Goal: Task Accomplishment & Management: Complete application form

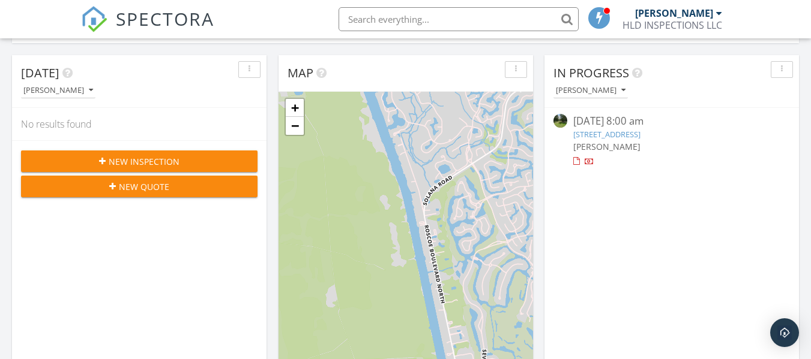
scroll to position [120, 0]
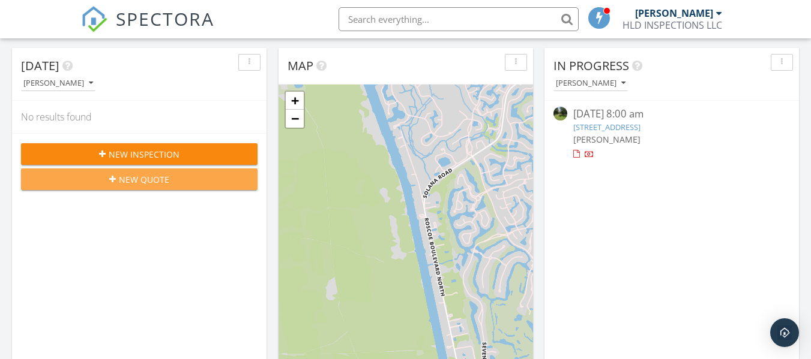
click at [190, 185] on div "New Quote" at bounding box center [139, 179] width 217 height 13
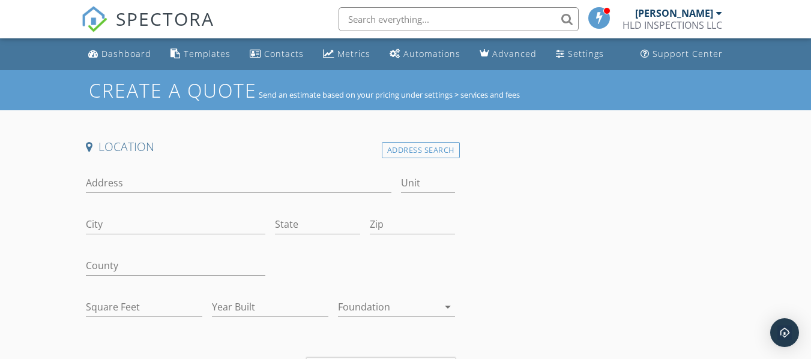
click at [142, 175] on div "Address" at bounding box center [238, 185] width 305 height 39
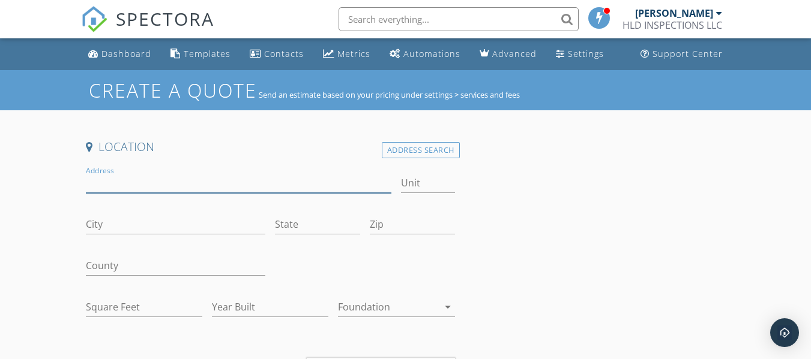
click at [115, 182] on input "Address" at bounding box center [238, 183] width 305 height 20
type input "296 John Creek Rd"
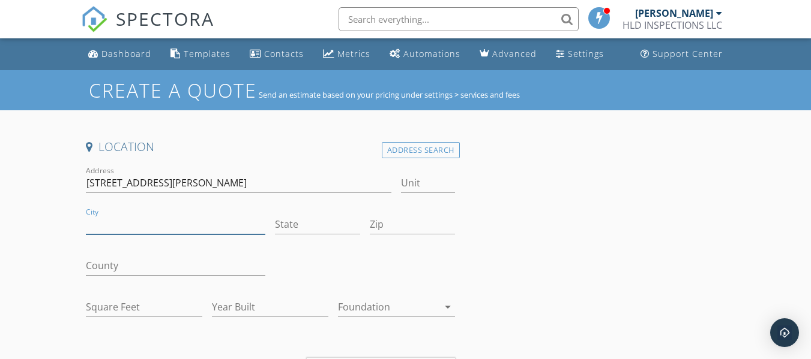
click at [107, 225] on input "City" at bounding box center [175, 225] width 179 height 20
click at [110, 227] on input "City" at bounding box center [175, 225] width 179 height 20
type input "St John"
click at [394, 229] on input "Zip" at bounding box center [412, 225] width 85 height 20
type input "32092"
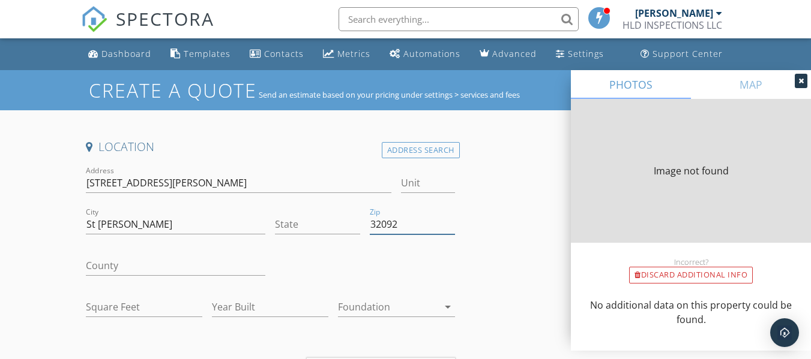
type input "FL"
type input "2396"
type input "2005"
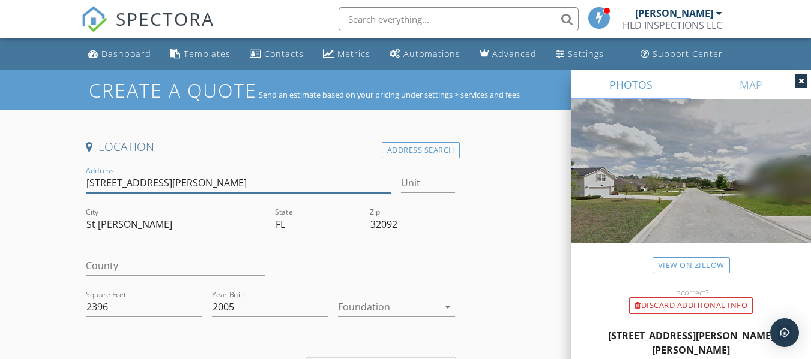
click at [173, 181] on input "296 John Creek Rd" at bounding box center [238, 183] width 305 height 20
type input "296 John Creek"
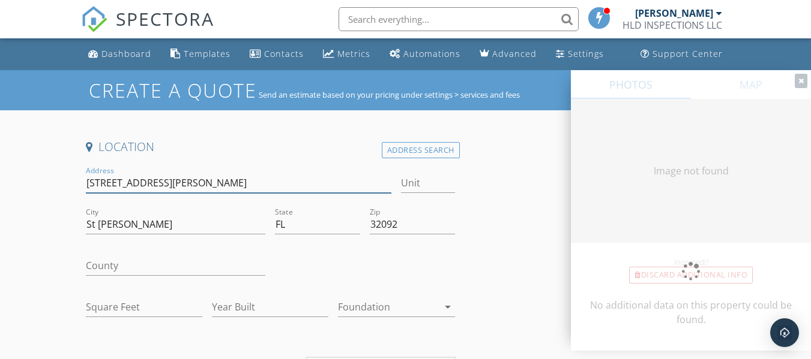
type input "2396"
type input "2005"
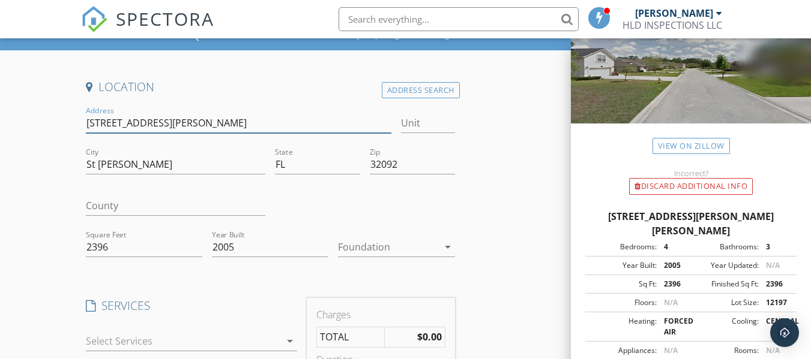
scroll to position [112, 0]
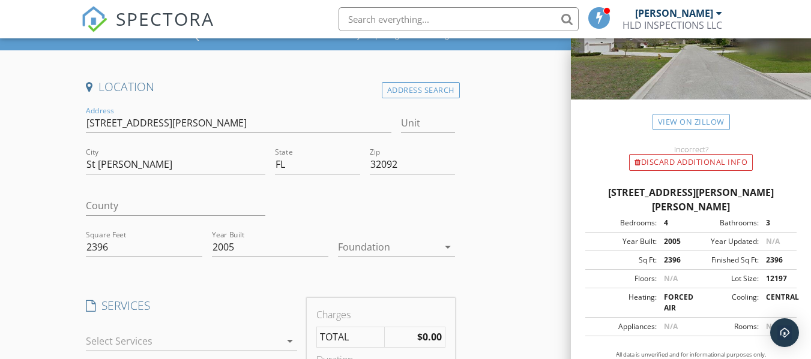
click at [661, 214] on div "Bedrooms: 4 Bathrooms: 3" at bounding box center [690, 223] width 211 height 19
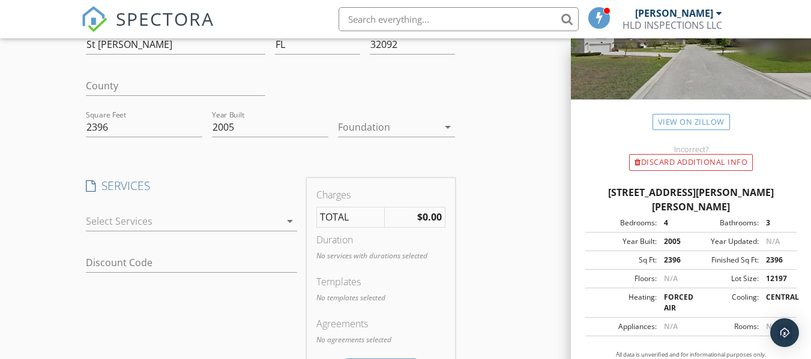
scroll to position [0, 0]
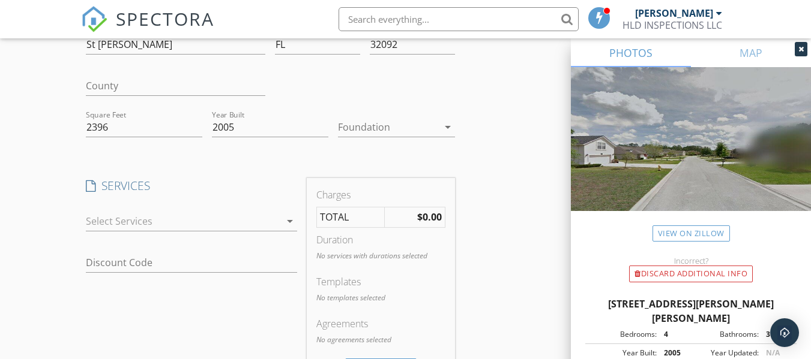
click at [702, 197] on img at bounding box center [691, 153] width 240 height 173
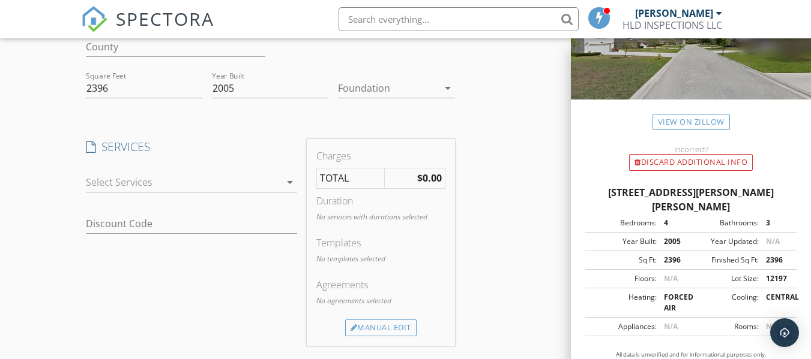
scroll to position [240, 0]
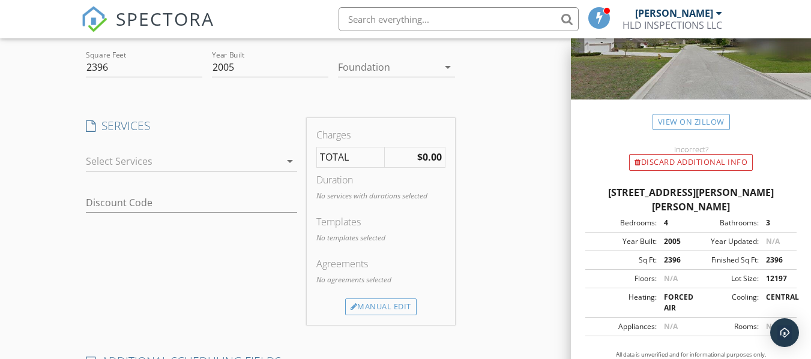
click at [136, 163] on div at bounding box center [183, 161] width 194 height 19
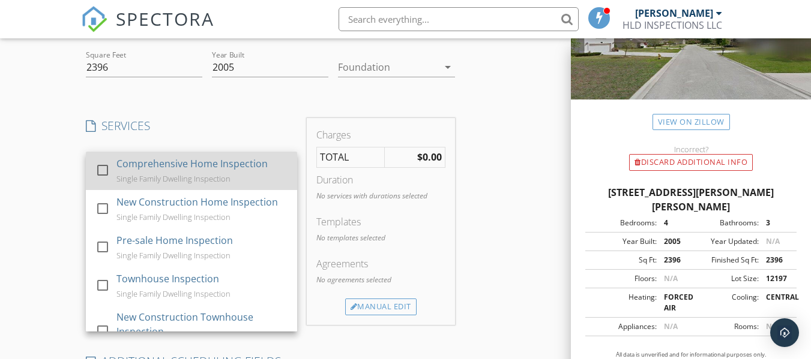
click at [102, 170] on div at bounding box center [102, 170] width 20 height 20
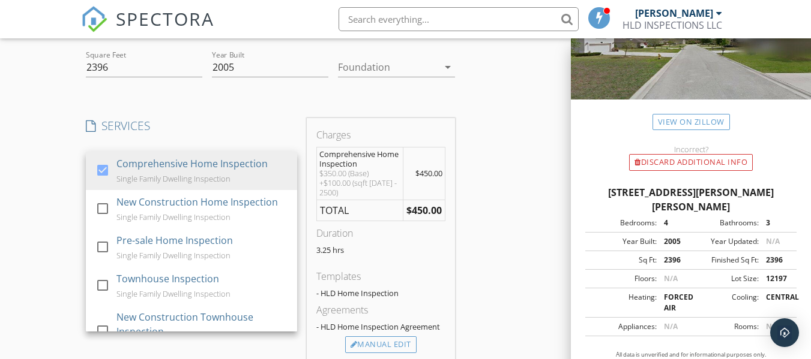
click at [286, 118] on h4 "SERVICES" at bounding box center [191, 126] width 211 height 16
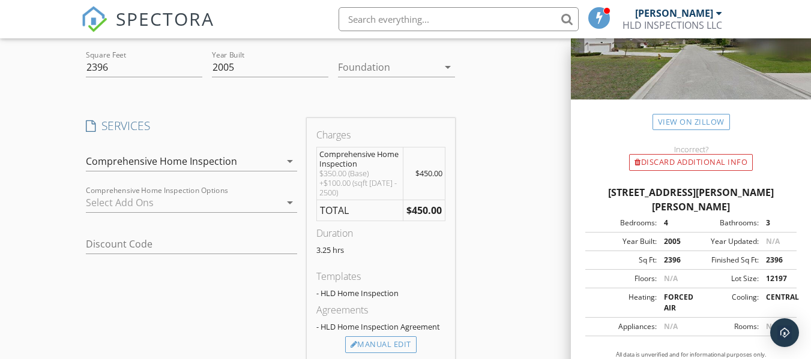
click at [290, 203] on icon "arrow_drop_down" at bounding box center [290, 203] width 14 height 14
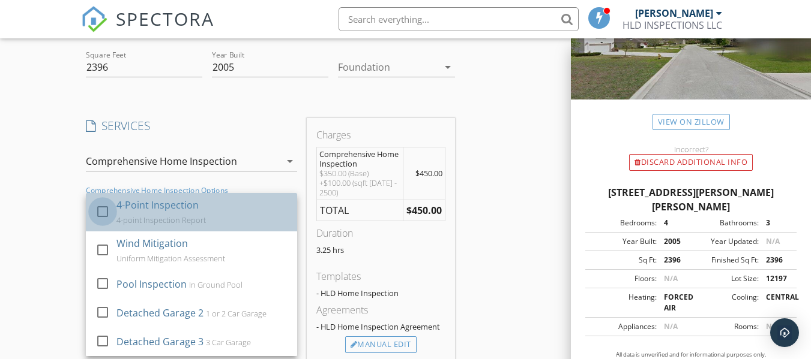
click at [106, 212] on div at bounding box center [102, 211] width 20 height 20
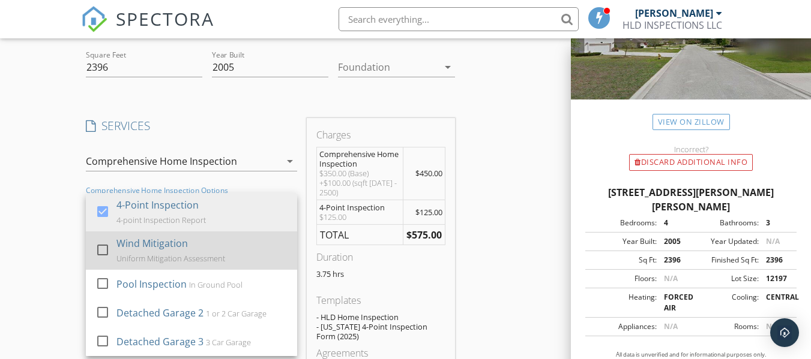
click at [105, 248] on div at bounding box center [102, 249] width 20 height 20
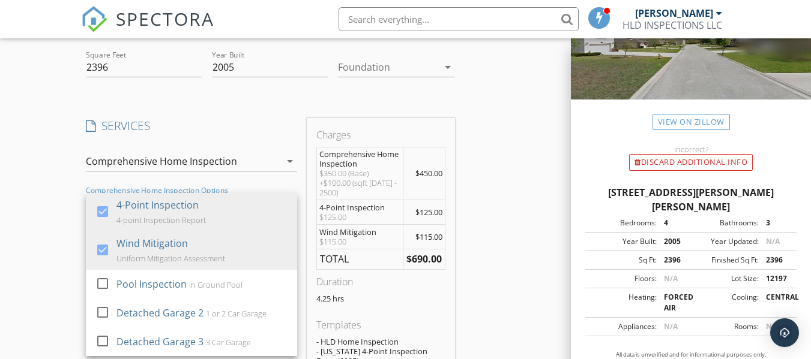
click at [61, 246] on div "Create a Quote Send an estimate based on your pricing under settings > services…" at bounding box center [405, 344] width 811 height 1028
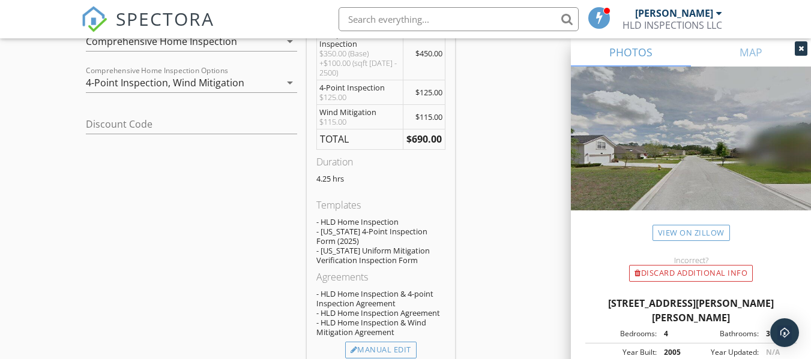
scroll to position [0, 0]
click at [684, 154] on img at bounding box center [691, 153] width 240 height 173
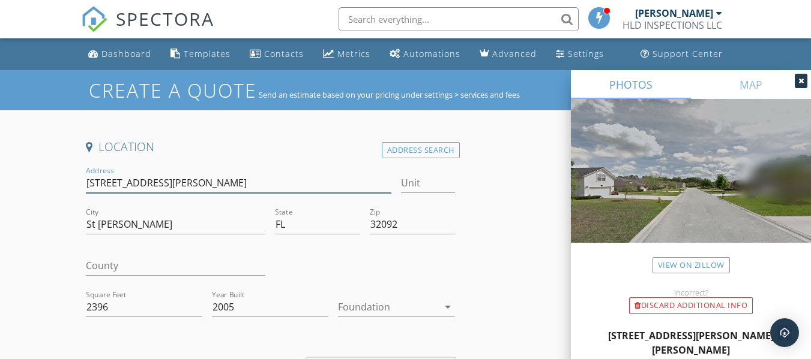
click at [176, 184] on input "296 John Creek" at bounding box center [238, 183] width 305 height 20
type input "296 John Creek P"
type input "296 John Creek Pk"
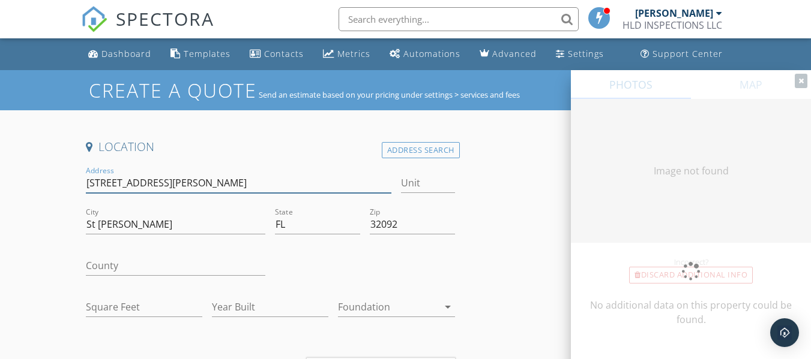
type input "2396"
type input "2005"
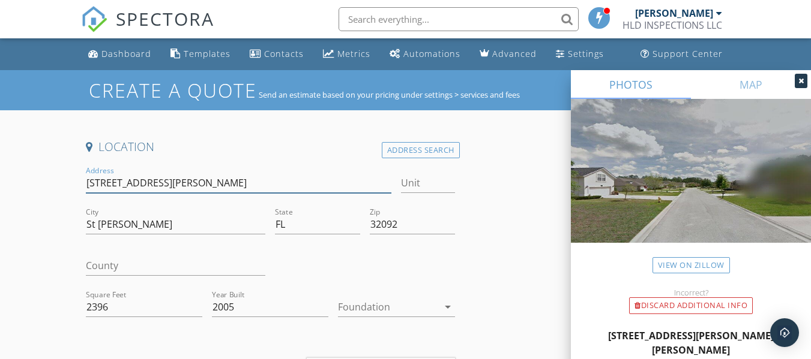
type input "296 John Creek Pkw"
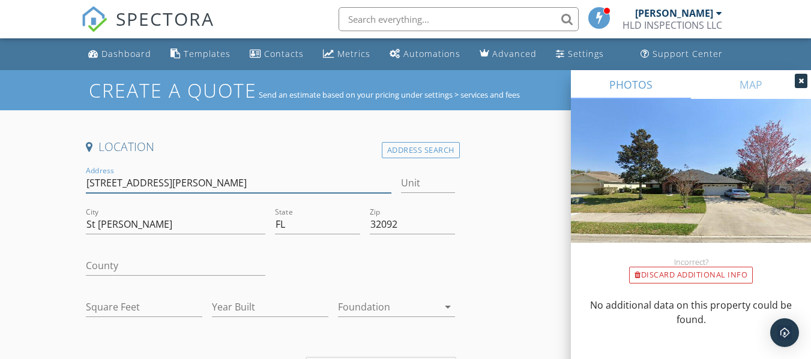
type input "296 John Creek Pkwy"
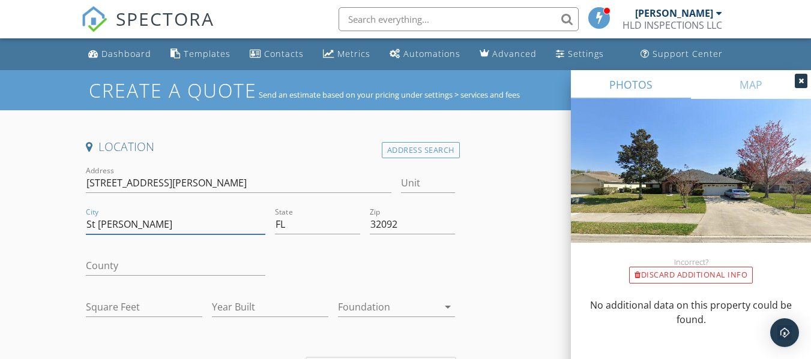
click at [139, 224] on input "St John" at bounding box center [175, 225] width 179 height 20
drag, startPoint x: 139, startPoint y: 224, endPoint x: 81, endPoint y: 221, distance: 57.7
click at [81, 221] on div "City St John" at bounding box center [175, 225] width 189 height 41
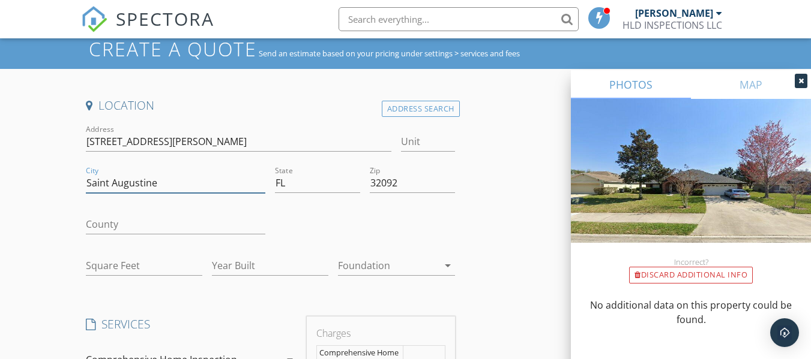
scroll to position [60, 0]
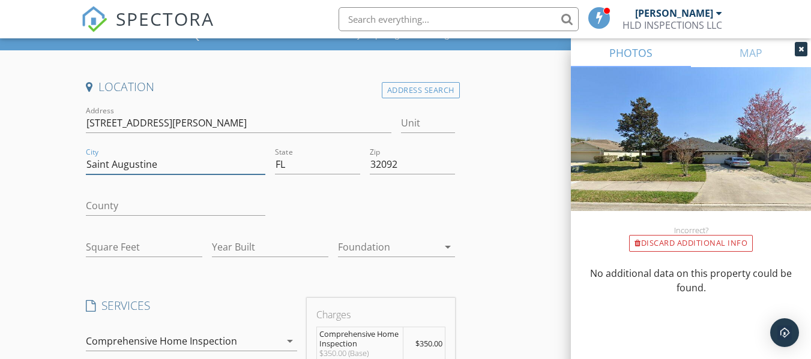
type input "Saint Augustine"
click at [224, 208] on input "County" at bounding box center [175, 206] width 179 height 20
click at [349, 203] on div at bounding box center [364, 207] width 189 height 41
click at [142, 206] on input "County" at bounding box center [175, 206] width 179 height 20
click at [176, 166] on input "Saint Augustine" at bounding box center [175, 165] width 179 height 20
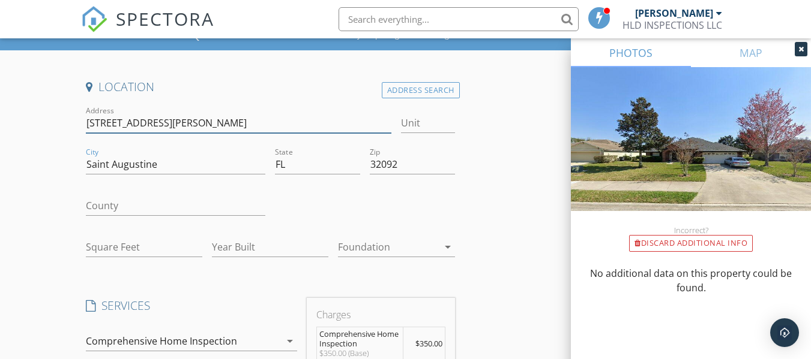
click at [221, 129] on input "296 John Creek Pkwy" at bounding box center [238, 123] width 305 height 20
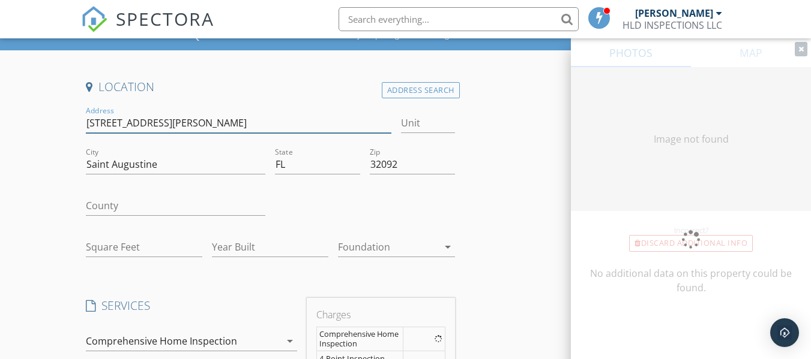
type input "296 John Creek P"
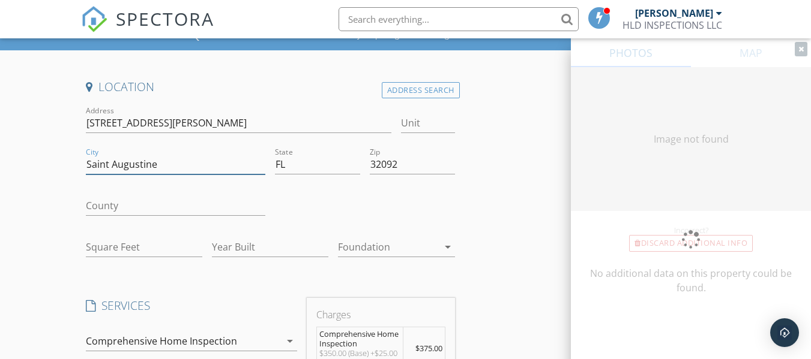
click at [218, 174] on input "Saint Augustine" at bounding box center [175, 165] width 179 height 20
type input "2396"
type input "2005"
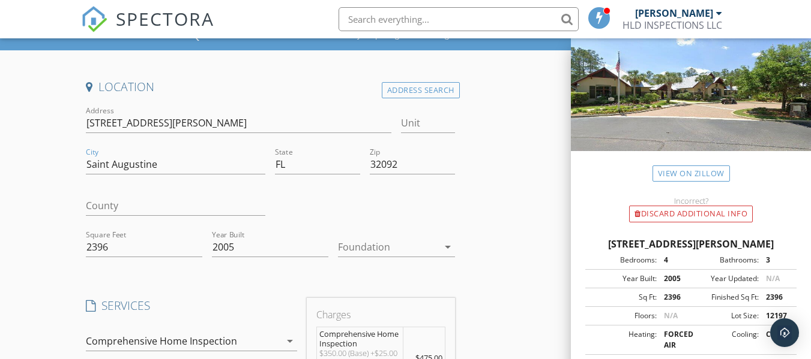
click at [448, 248] on icon "arrow_drop_down" at bounding box center [447, 247] width 14 height 14
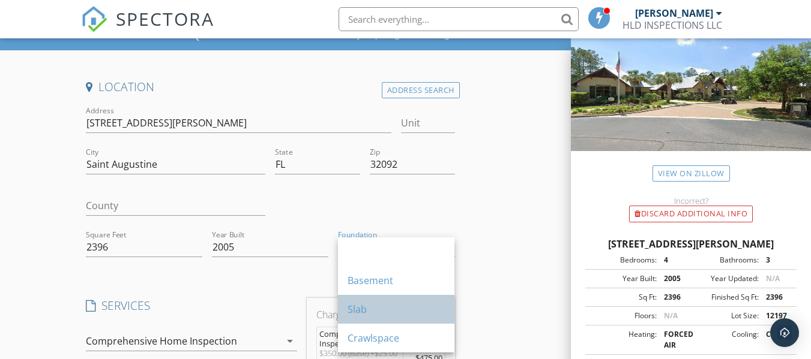
click at [385, 305] on div "Slab" at bounding box center [395, 309] width 97 height 14
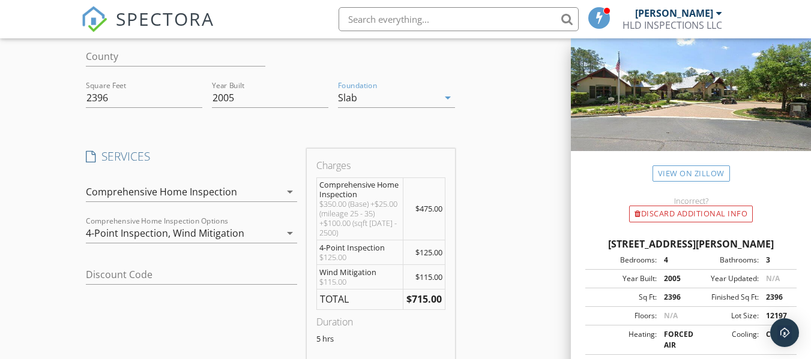
scroll to position [240, 0]
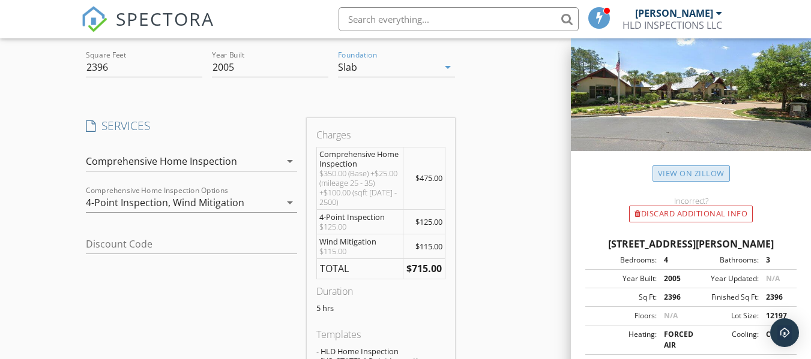
click at [684, 172] on link "View on Zillow" at bounding box center [690, 174] width 77 height 16
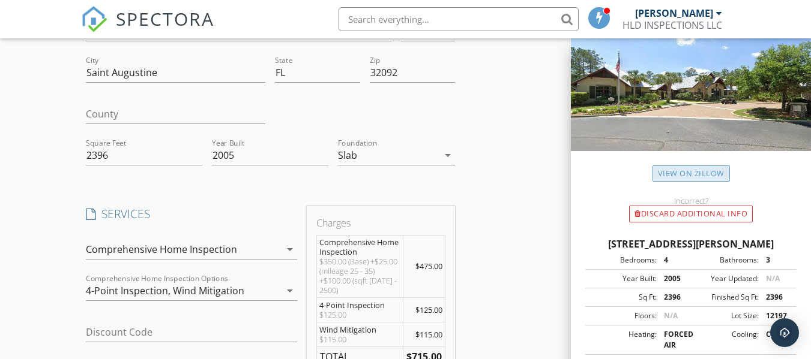
scroll to position [0, 0]
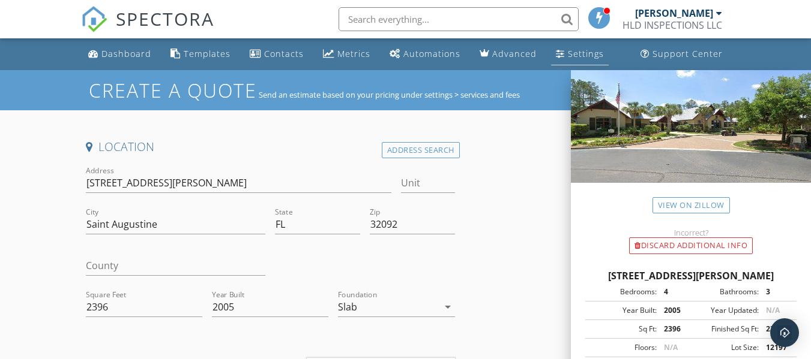
click at [571, 52] on div "Settings" at bounding box center [586, 53] width 36 height 11
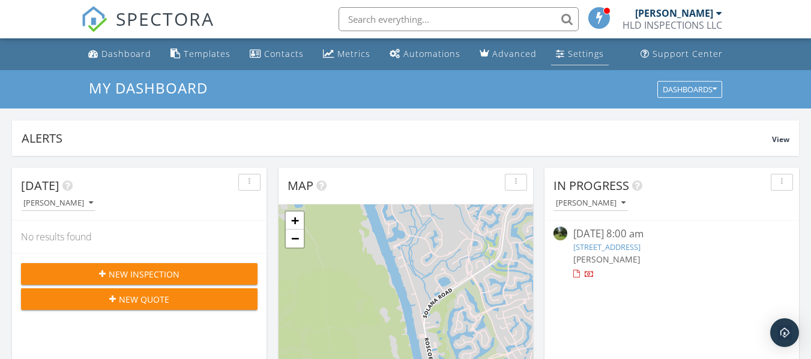
click at [577, 58] on div "Settings" at bounding box center [586, 53] width 36 height 11
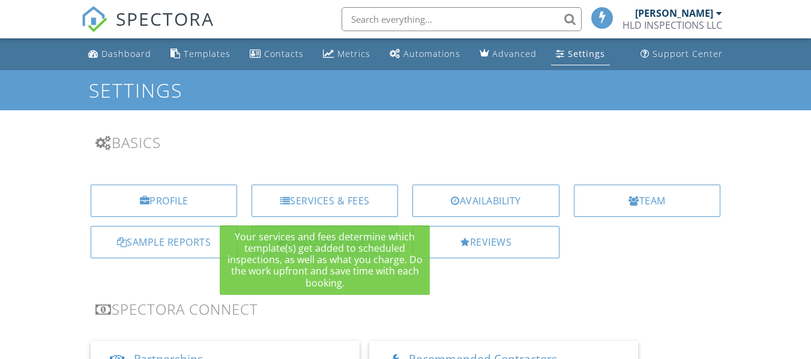
click at [345, 247] on div "Discount Codes" at bounding box center [324, 242] width 146 height 32
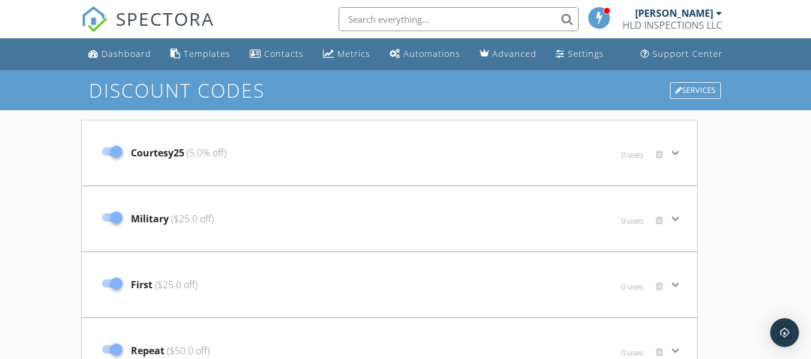
click at [168, 156] on span "Courtesy25 (5.0% off)" at bounding box center [178, 153] width 95 height 14
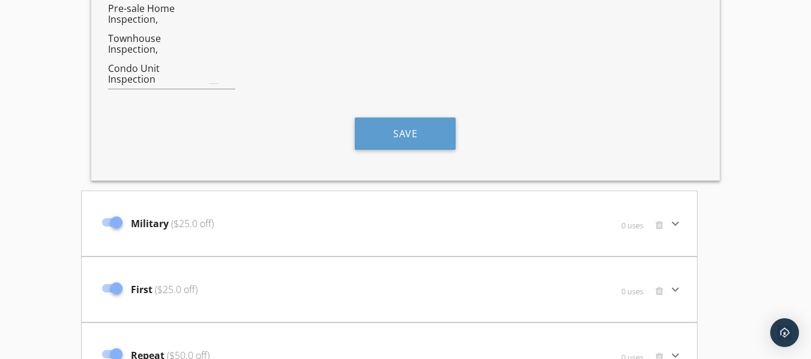
scroll to position [480, 0]
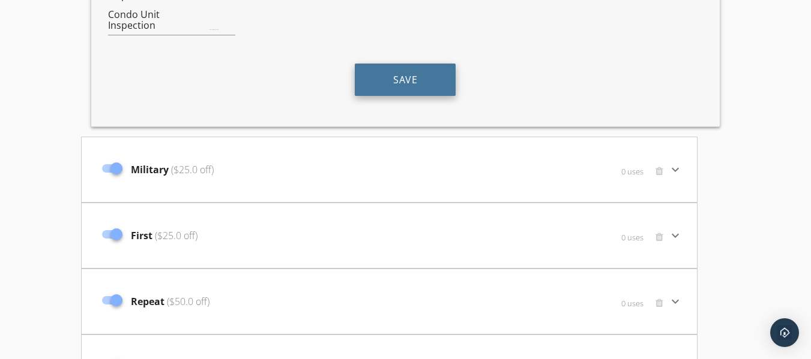
click at [421, 91] on button "Save" at bounding box center [405, 80] width 101 height 32
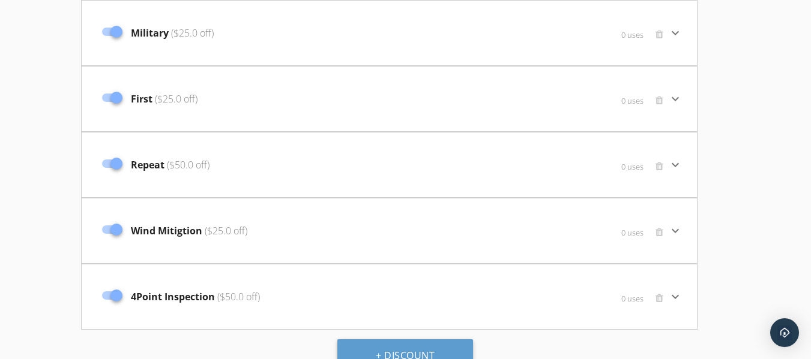
scroll to position [639, 0]
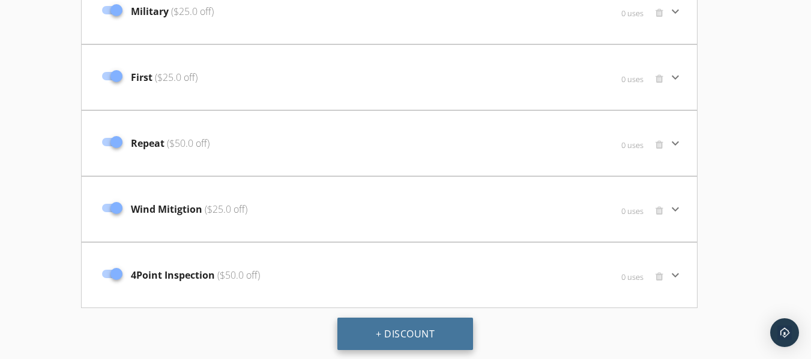
click at [421, 342] on button "+ Discount" at bounding box center [405, 334] width 136 height 32
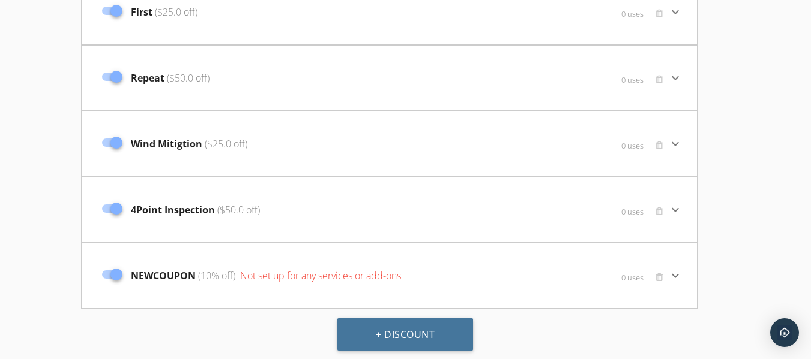
scroll to position [705, 0]
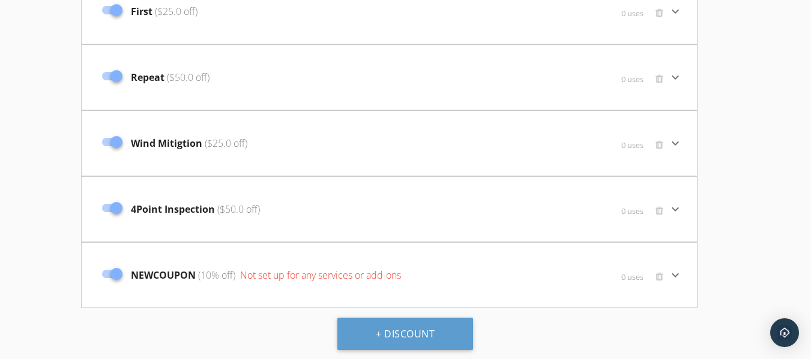
click at [168, 278] on span "NEWCOUPON (10% off) Not set up for any services or add-ons" at bounding box center [266, 275] width 270 height 14
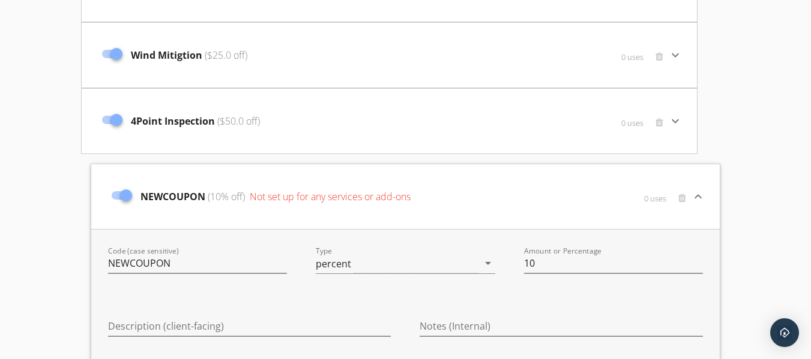
scroll to position [825, 0]
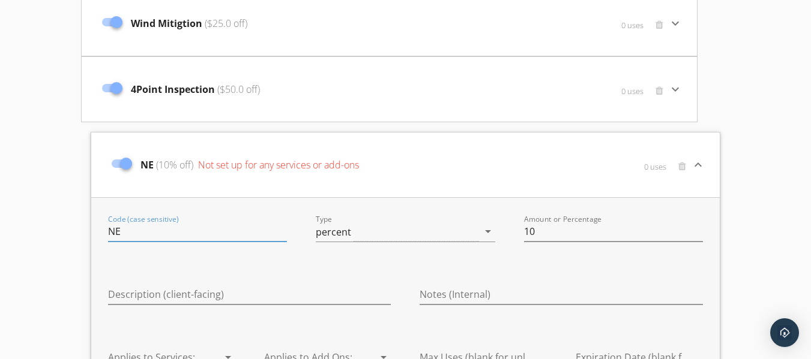
type input "N"
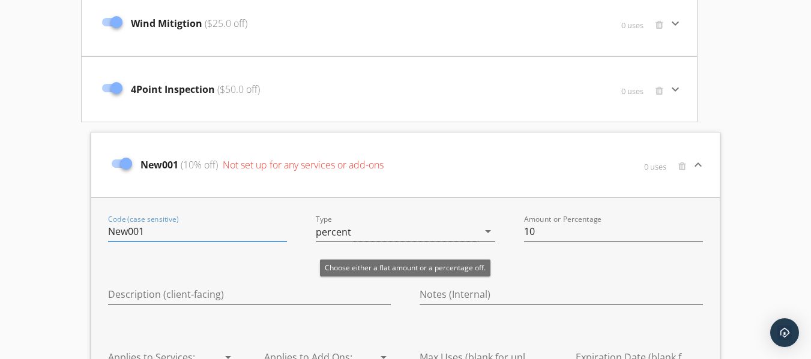
type input "New001"
click at [490, 227] on icon "arrow_drop_down" at bounding box center [488, 231] width 14 height 14
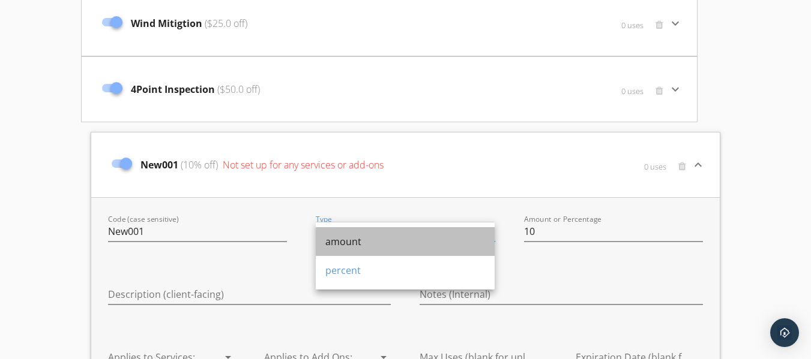
click at [363, 244] on div "amount" at bounding box center [405, 242] width 160 height 14
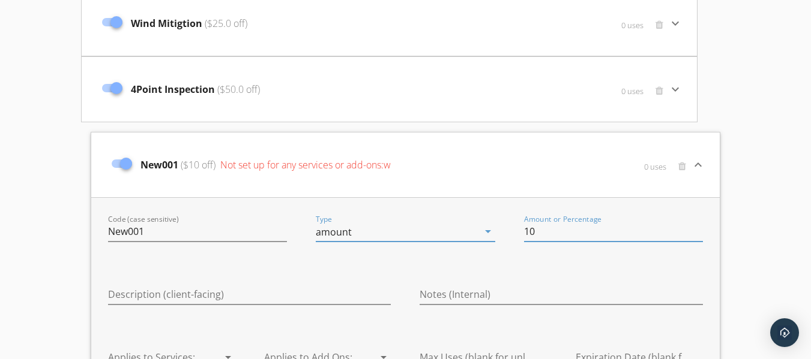
type input "1"
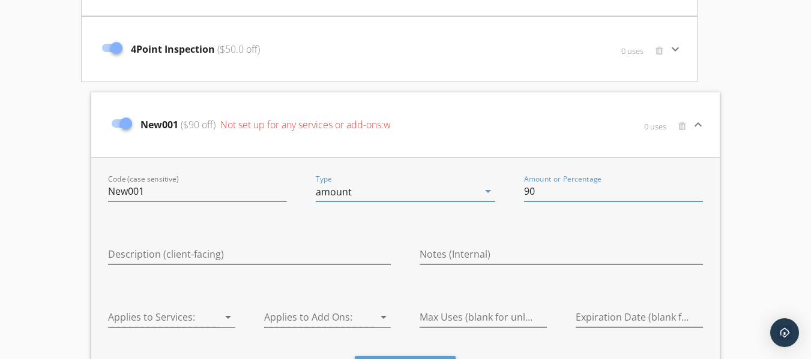
scroll to position [945, 0]
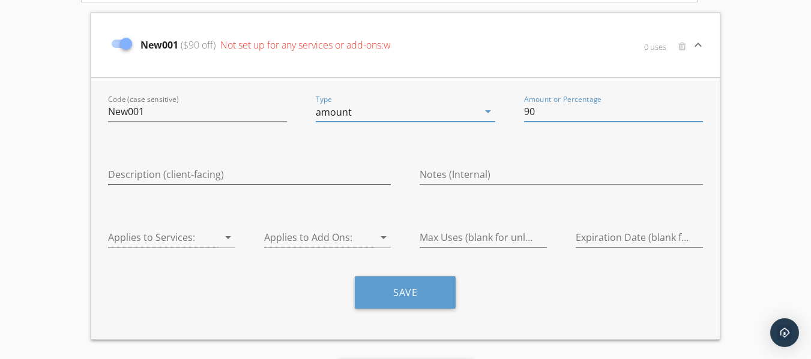
type input "90"
click at [152, 175] on input "Description (client-facing)" at bounding box center [249, 175] width 283 height 20
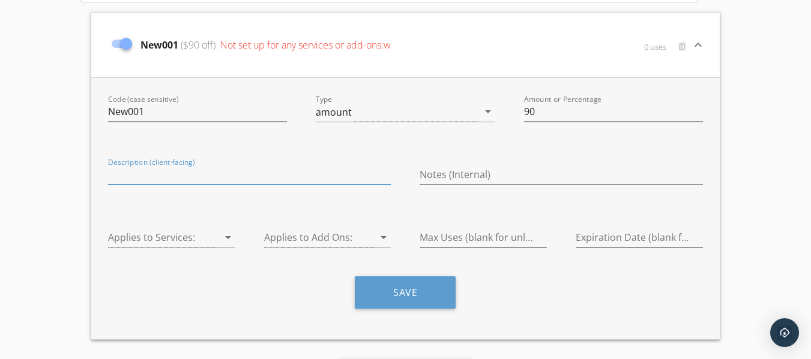
type input "N"
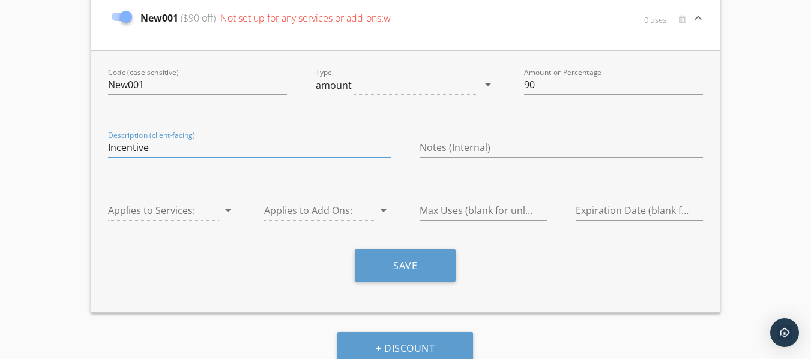
scroll to position [986, 0]
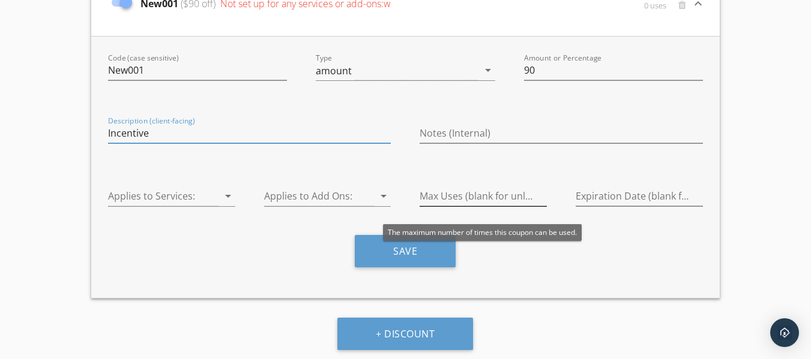
type input "Incentive"
click at [514, 203] on input "Max Uses (blank for unlimited)" at bounding box center [482, 197] width 127 height 20
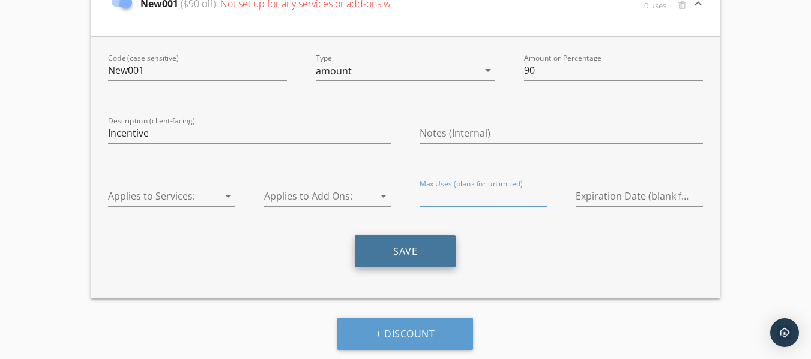
click at [388, 254] on button "Save" at bounding box center [405, 251] width 101 height 32
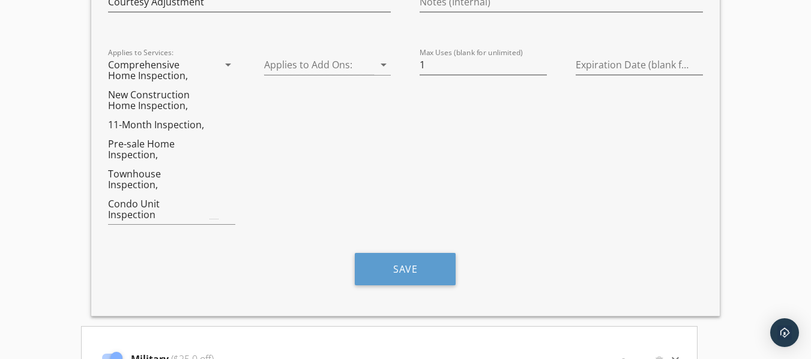
scroll to position [300, 0]
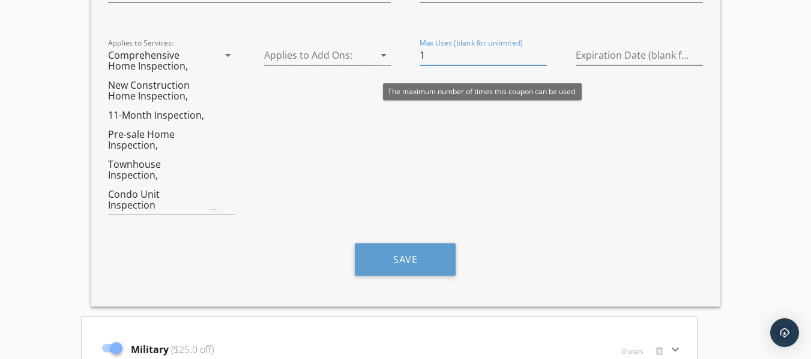
click at [434, 54] on input "1" at bounding box center [482, 56] width 127 height 20
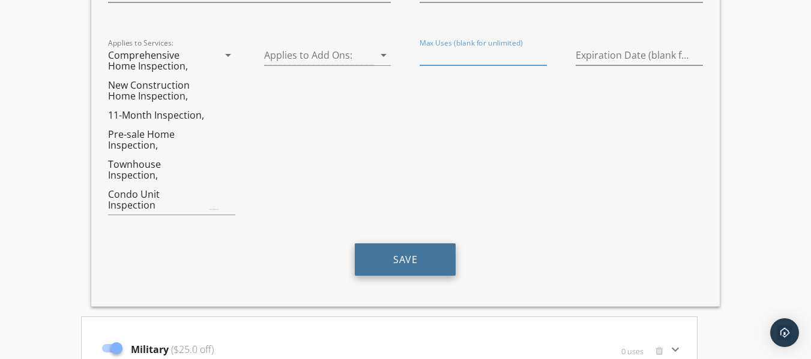
click at [386, 254] on button "Save" at bounding box center [405, 260] width 101 height 32
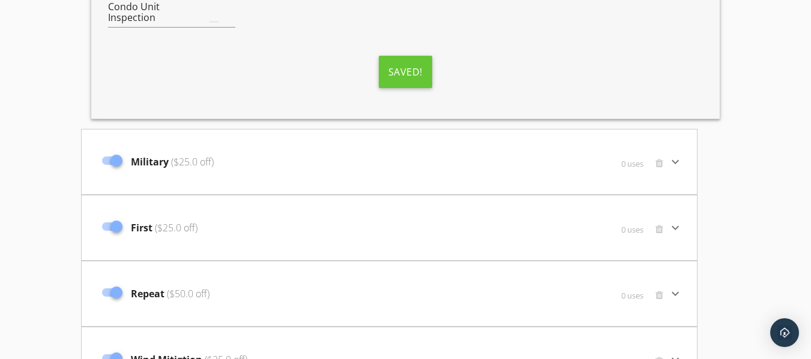
scroll to position [540, 0]
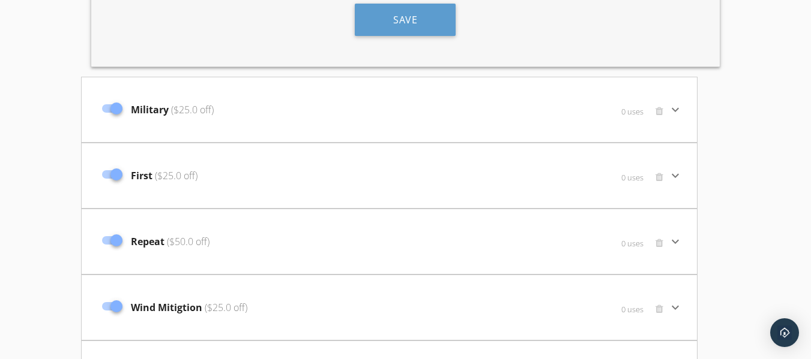
click at [240, 128] on div "Military ($25.0 off)" at bounding box center [286, 110] width 381 height 50
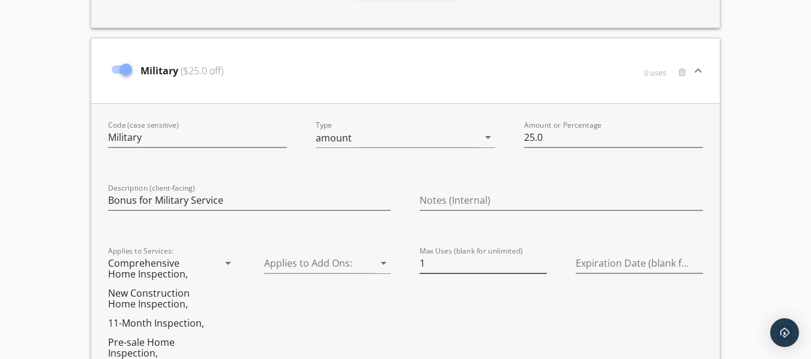
scroll to position [600, 0]
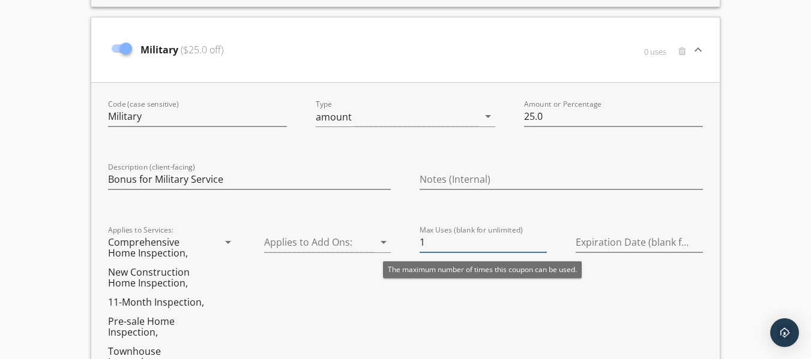
click at [463, 242] on input "1" at bounding box center [482, 243] width 127 height 20
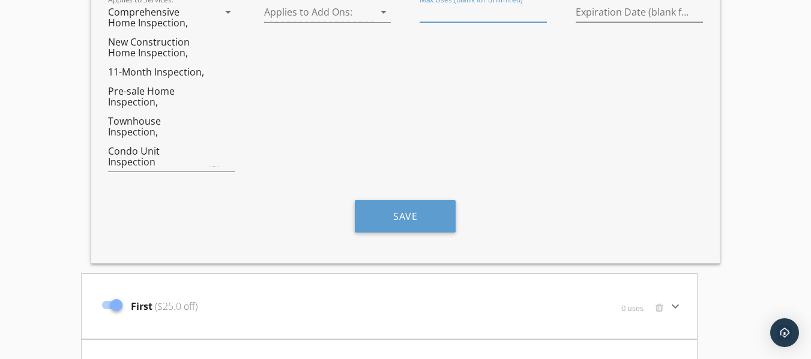
scroll to position [840, 0]
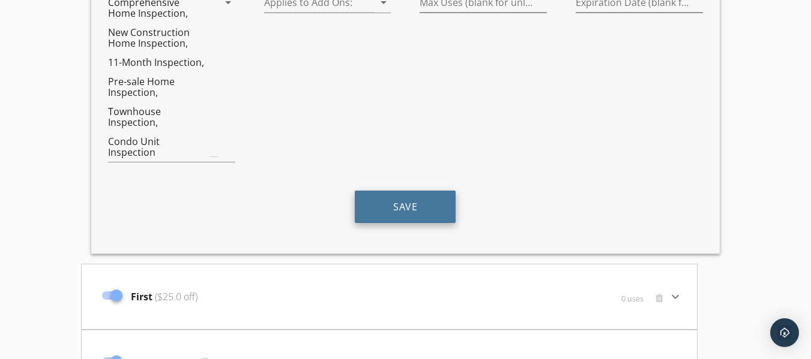
click at [409, 210] on button "Save" at bounding box center [405, 207] width 101 height 32
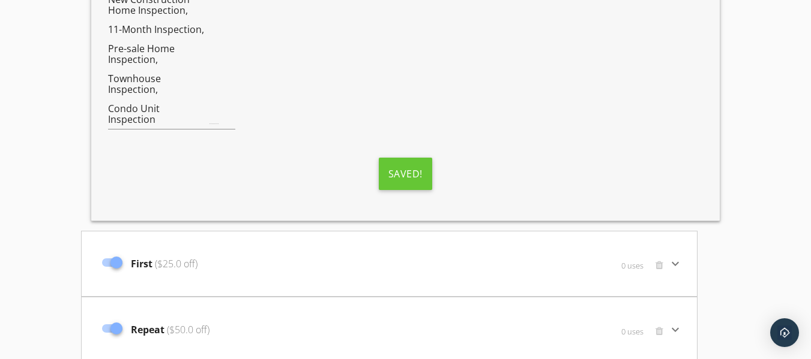
scroll to position [900, 0]
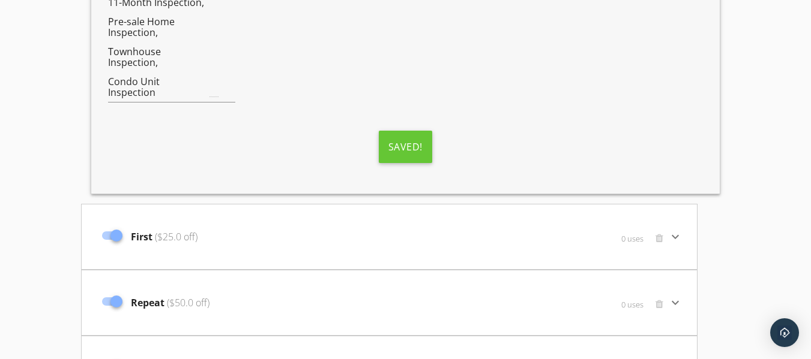
click at [409, 245] on div "First ($25.0 off)" at bounding box center [286, 237] width 381 height 50
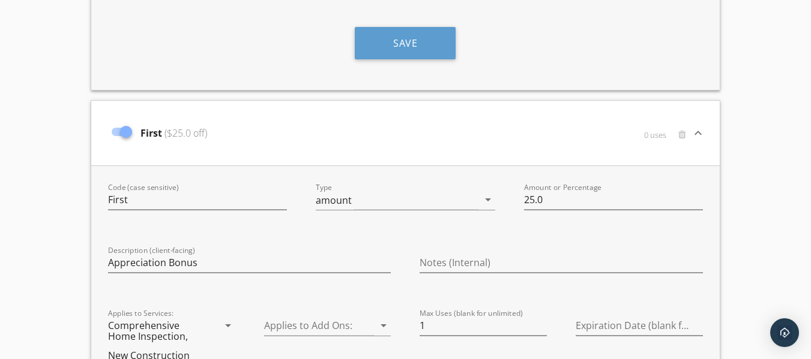
scroll to position [1020, 0]
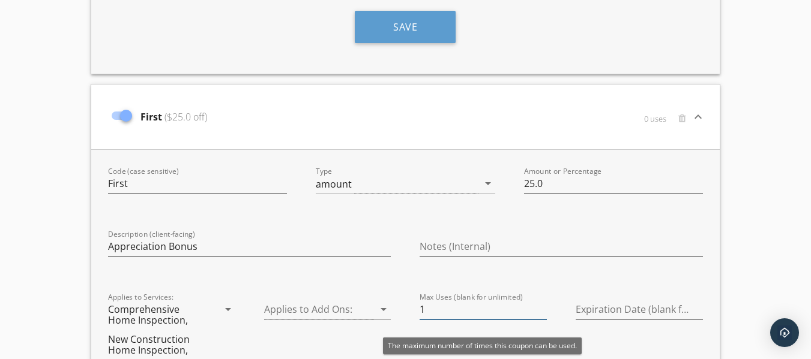
click at [437, 308] on input "1" at bounding box center [482, 310] width 127 height 20
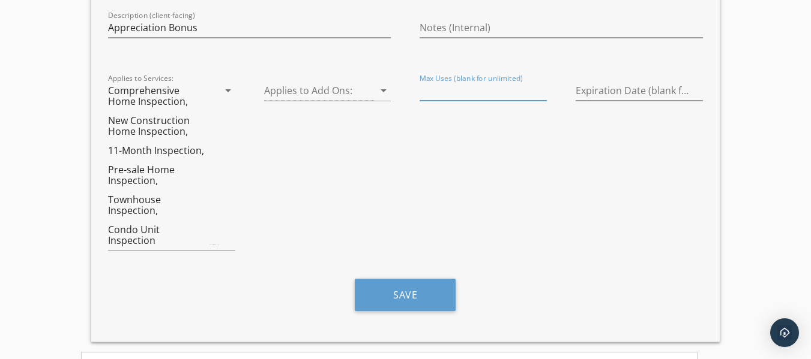
scroll to position [1260, 0]
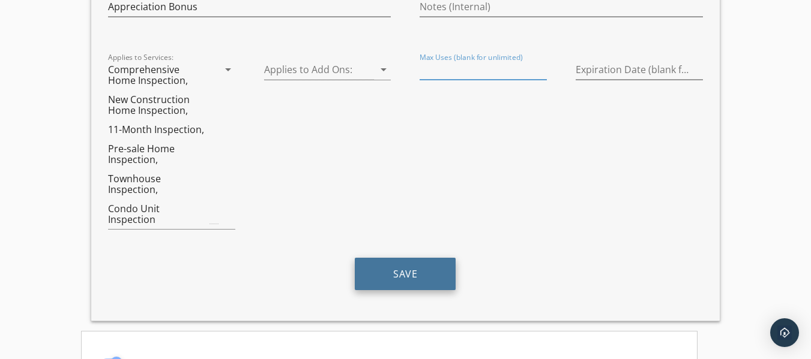
click at [447, 272] on button "Save" at bounding box center [405, 274] width 101 height 32
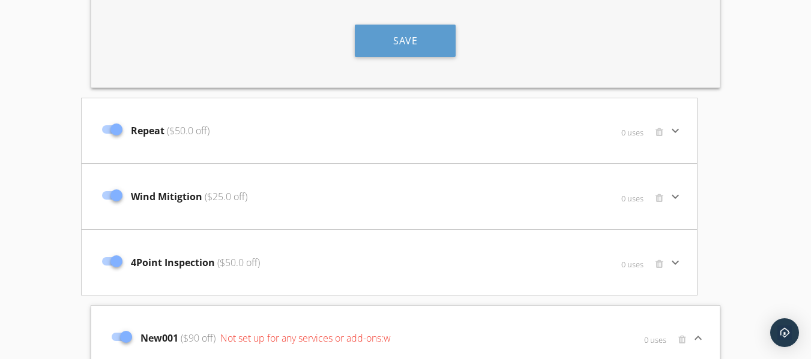
scroll to position [1500, 0]
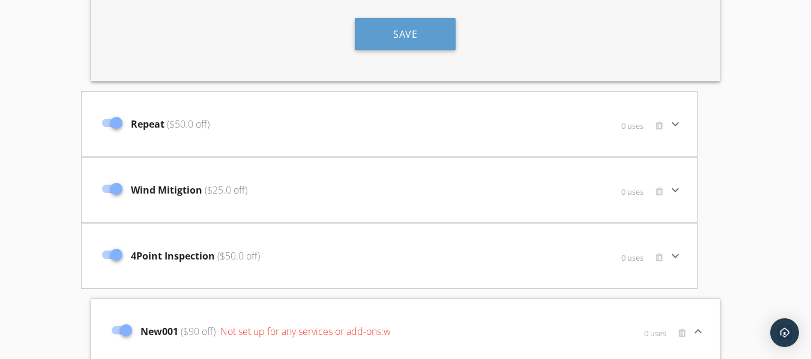
click at [397, 144] on div "Repeat ($50.0 off)" at bounding box center [286, 124] width 381 height 50
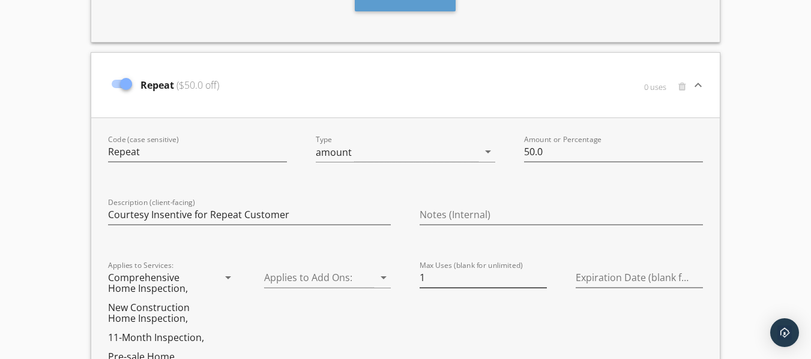
scroll to position [1560, 0]
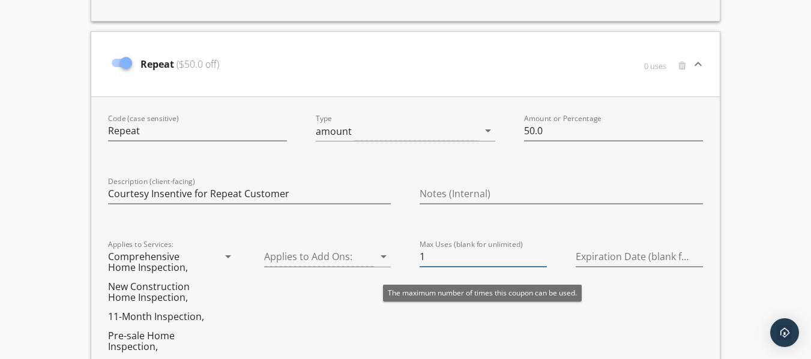
click at [451, 259] on input "1" at bounding box center [482, 257] width 127 height 20
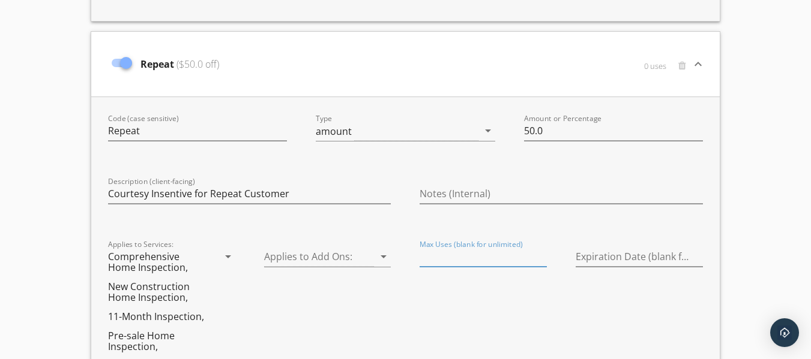
click at [502, 316] on div "Max Uses (blank for unlimited)" at bounding box center [483, 333] width 156 height 200
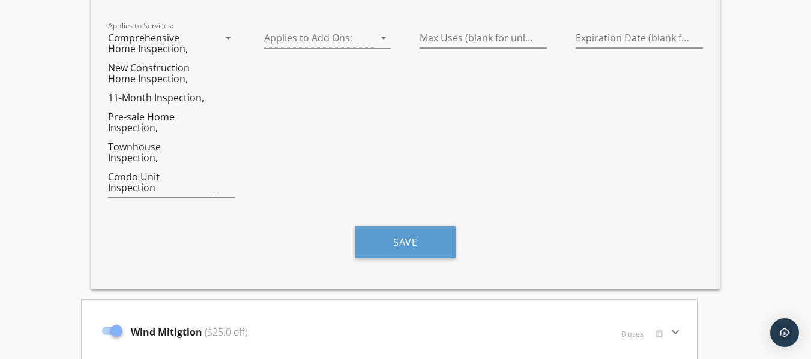
scroll to position [1800, 0]
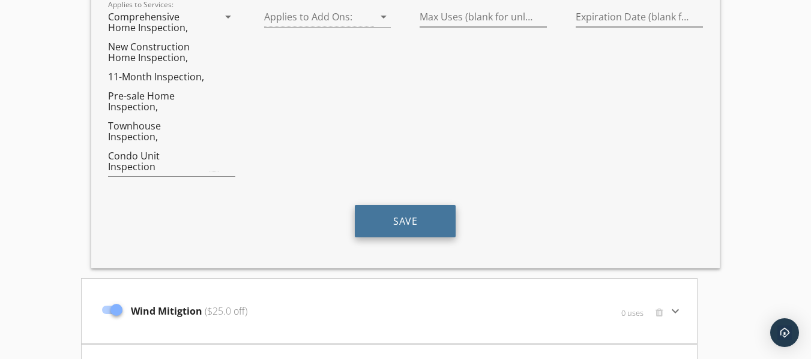
click at [410, 227] on button "Save" at bounding box center [405, 221] width 101 height 32
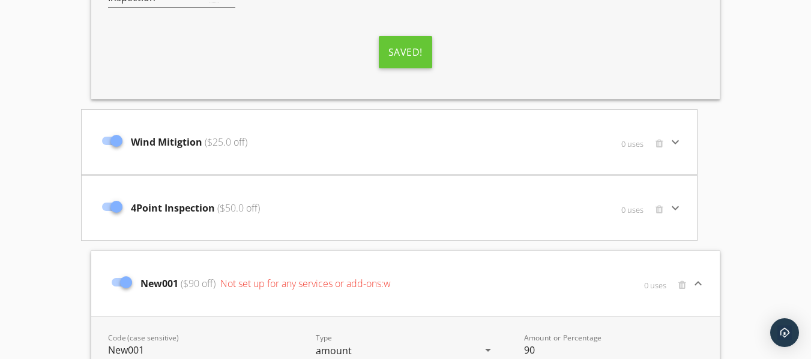
scroll to position [1980, 0]
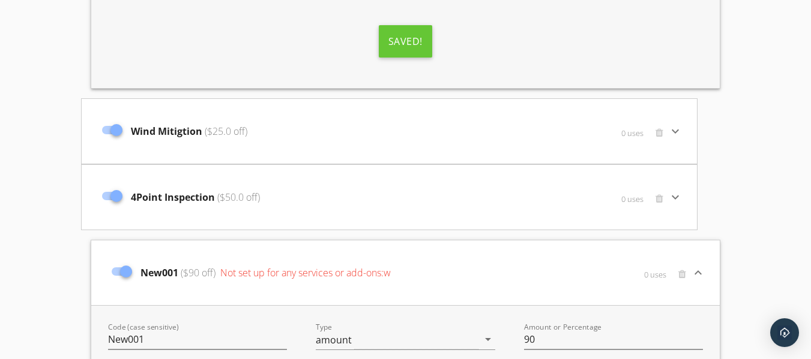
click at [357, 140] on div "Wind Mitigtion ($25.0 off)" at bounding box center [286, 131] width 381 height 50
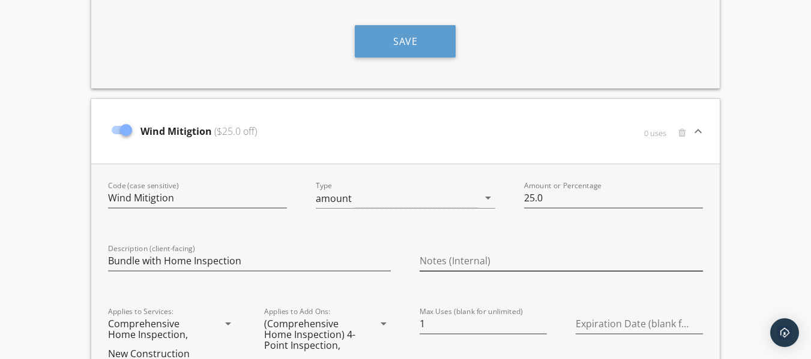
scroll to position [2040, 0]
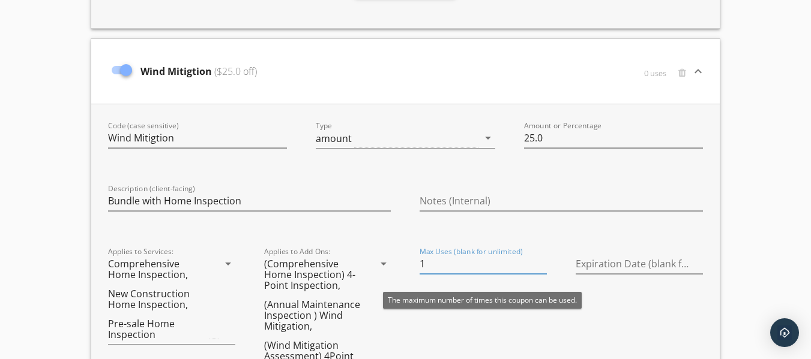
click at [440, 263] on input "1" at bounding box center [482, 264] width 127 height 20
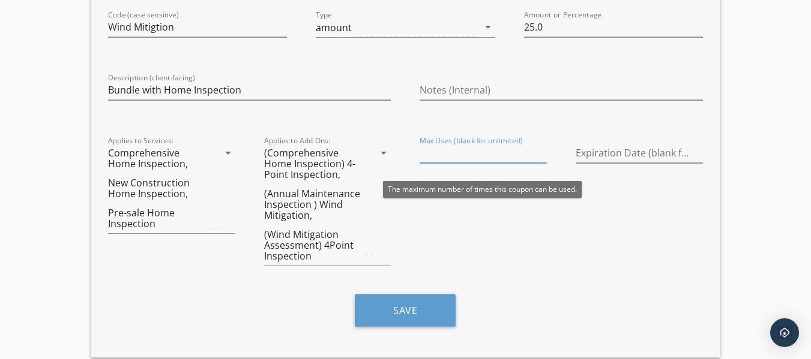
scroll to position [2160, 0]
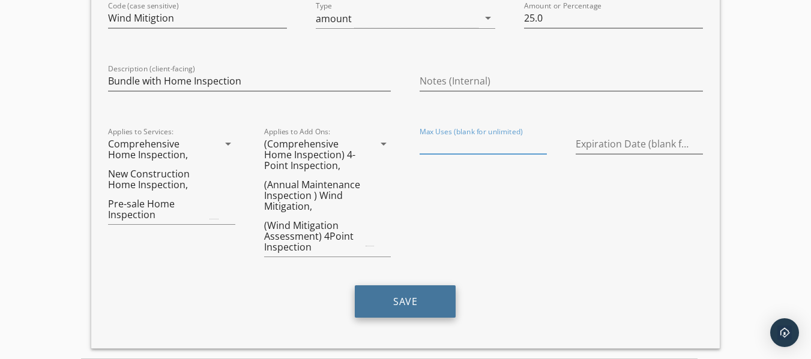
click at [420, 298] on button "Save" at bounding box center [405, 302] width 101 height 32
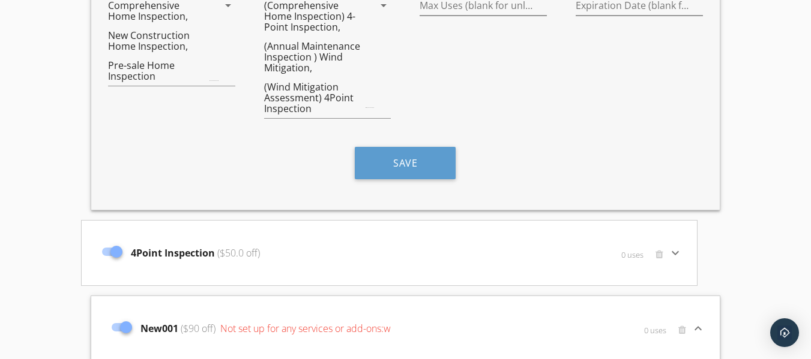
scroll to position [2281, 0]
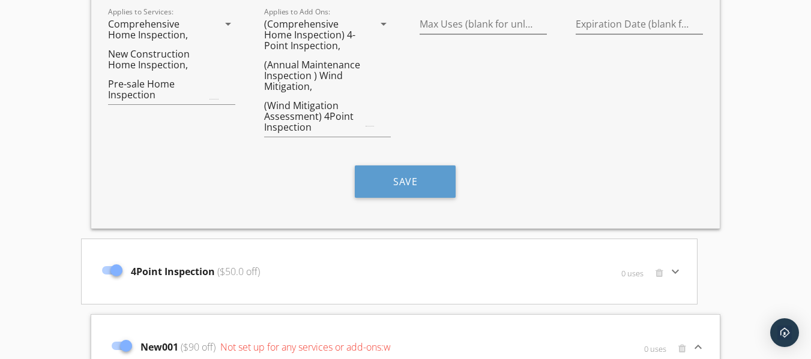
click at [349, 265] on div "4Point Inspection ($50.0 off)" at bounding box center [286, 272] width 381 height 50
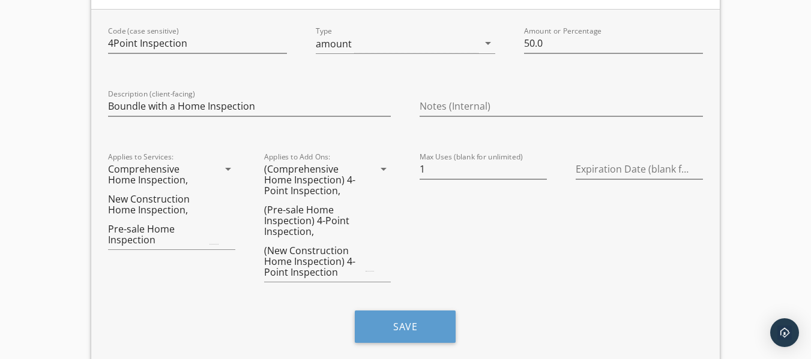
scroll to position [2581, 0]
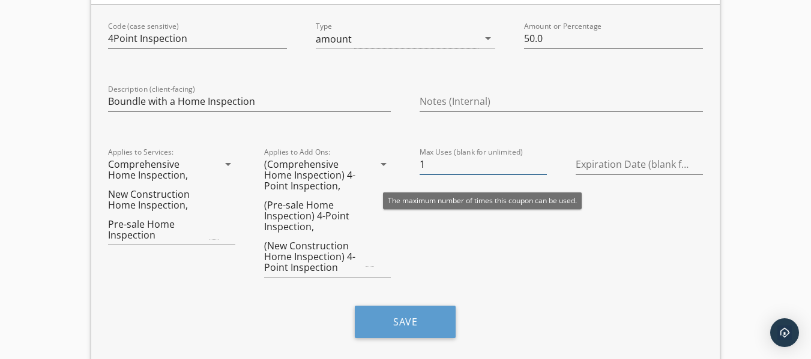
click at [441, 166] on input "1" at bounding box center [482, 165] width 127 height 20
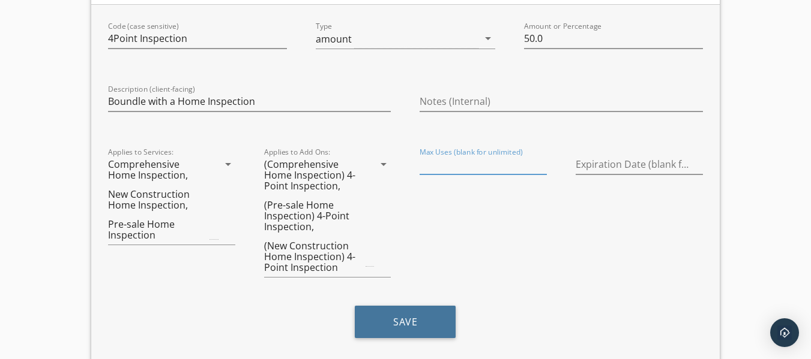
click at [369, 316] on button "Save" at bounding box center [405, 322] width 101 height 32
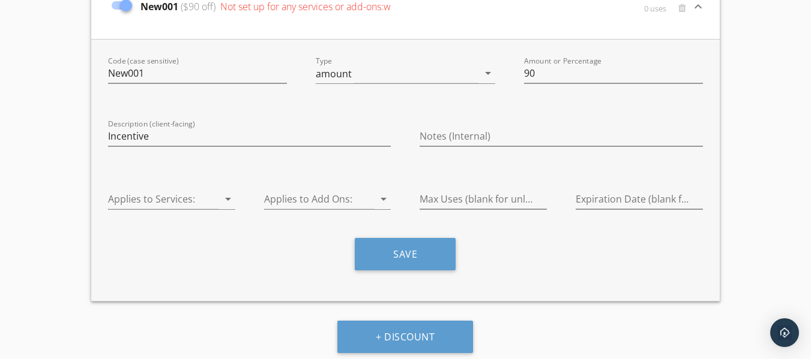
scroll to position [2989, 0]
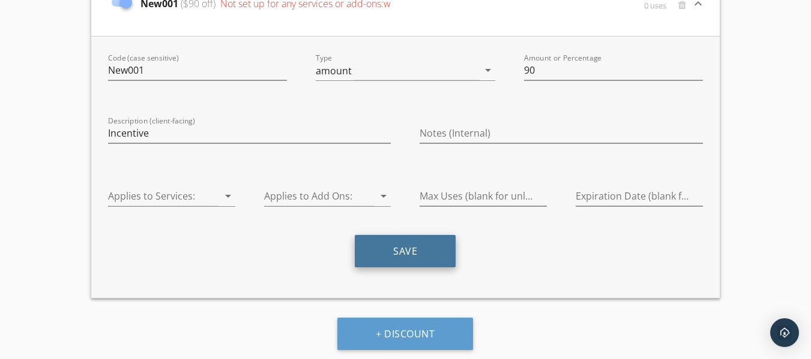
click at [413, 262] on button "Save" at bounding box center [405, 251] width 101 height 32
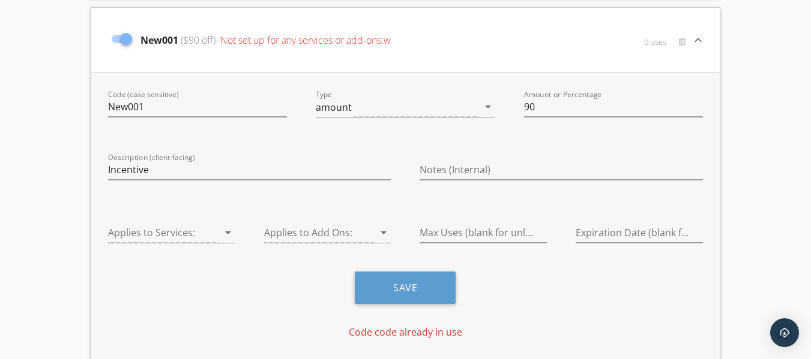
scroll to position [2965, 0]
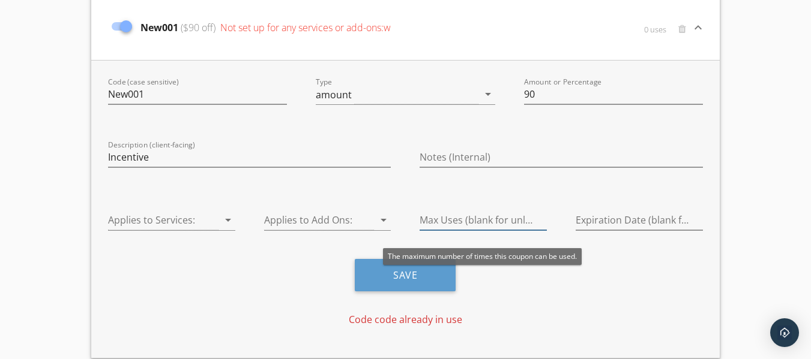
click at [451, 223] on input "Max Uses (blank for unlimited)" at bounding box center [482, 221] width 127 height 20
click at [442, 224] on input "Max Uses (blank for unlimited)" at bounding box center [482, 221] width 127 height 20
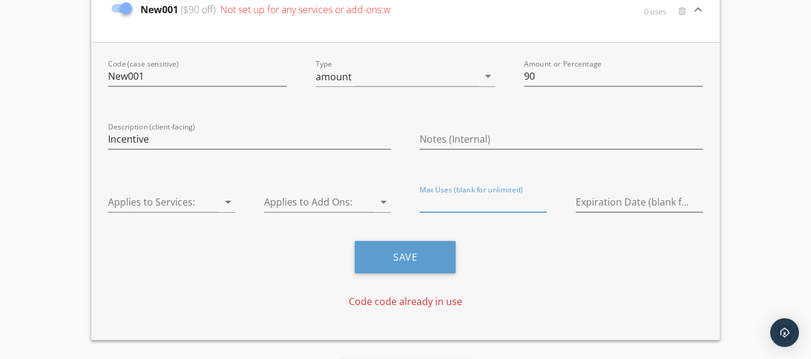
scroll to position [3025, 0]
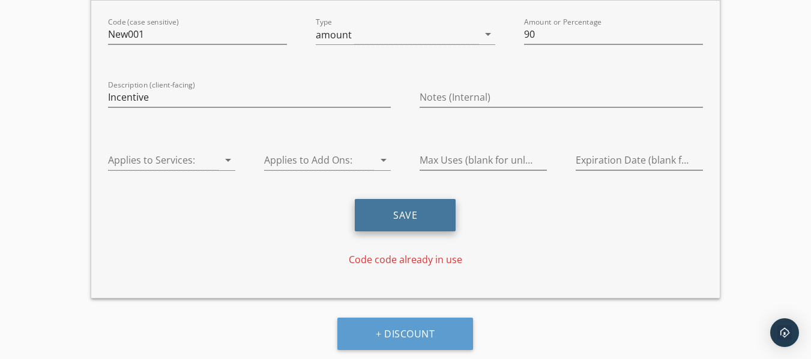
click at [379, 221] on button "Save" at bounding box center [405, 215] width 101 height 32
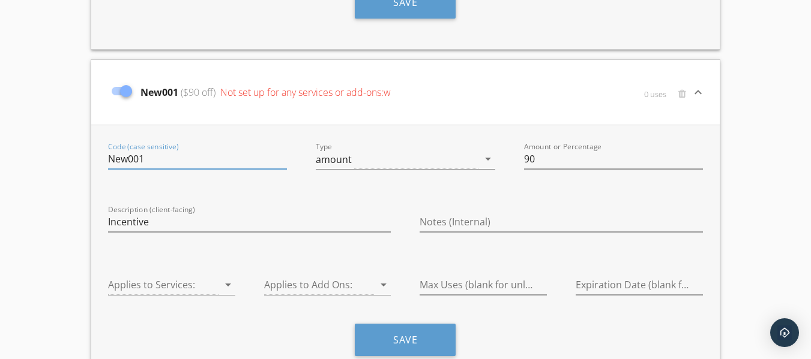
scroll to position [2905, 0]
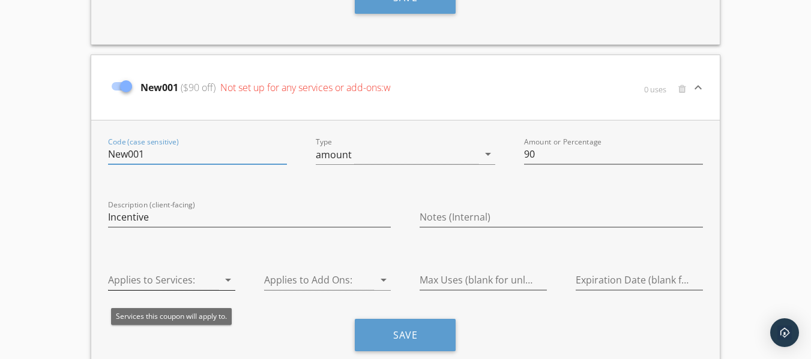
click at [229, 281] on icon "arrow_drop_down" at bounding box center [228, 280] width 14 height 14
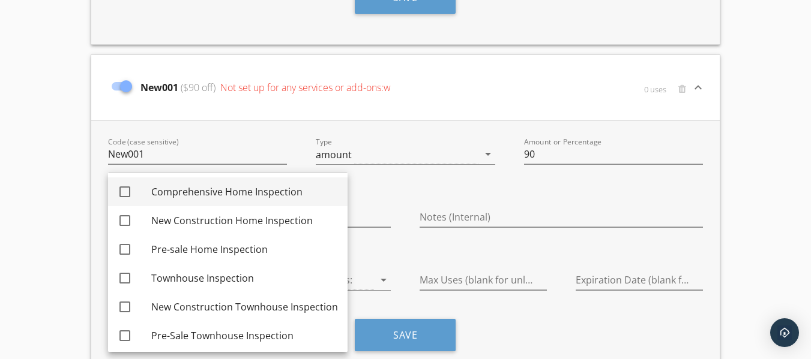
click at [121, 193] on div at bounding box center [125, 192] width 20 height 20
checkbox input "true"
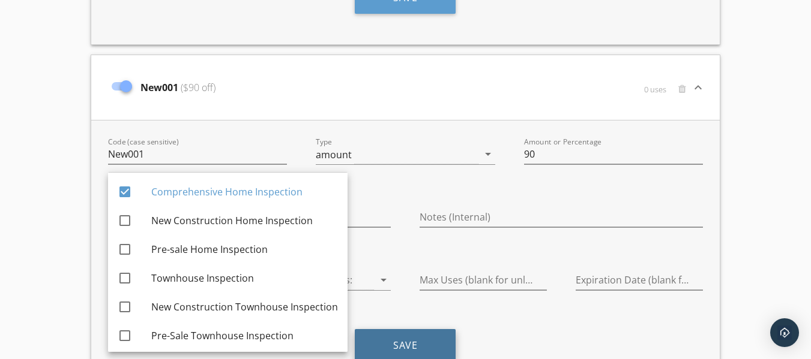
click at [410, 345] on button "Save" at bounding box center [405, 345] width 101 height 32
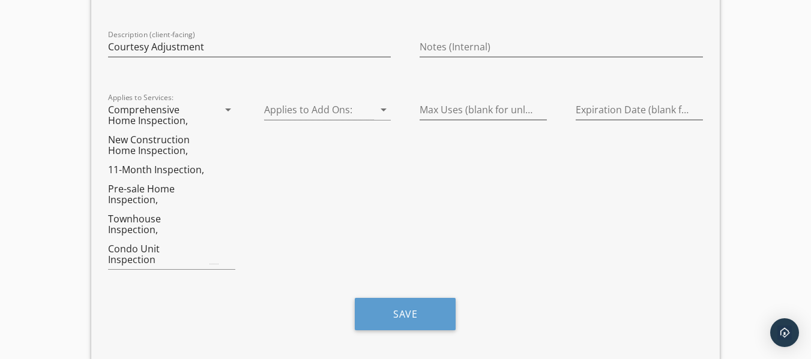
scroll to position [0, 0]
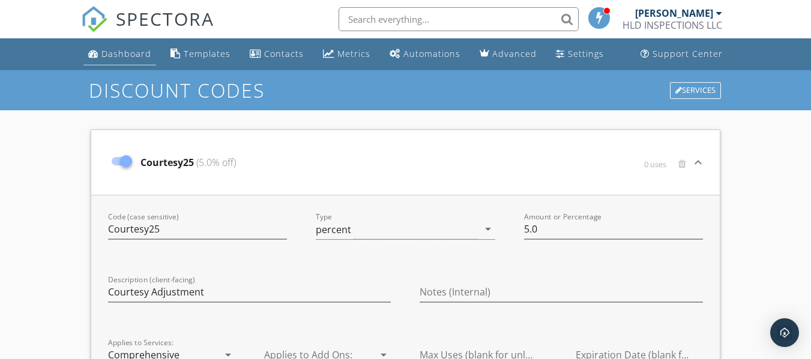
click at [116, 61] on link "Dashboard" at bounding box center [119, 54] width 73 height 22
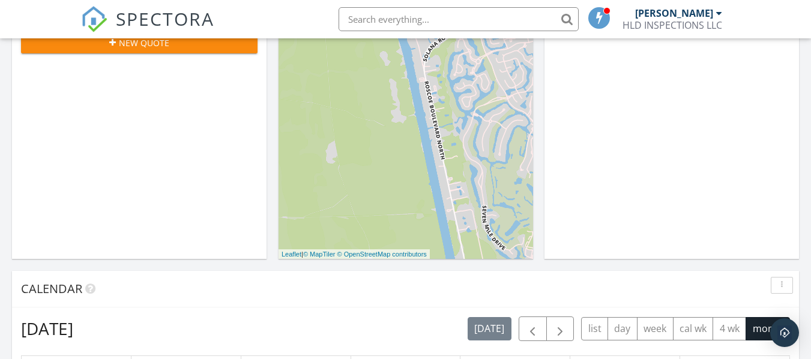
scroll to position [229, 0]
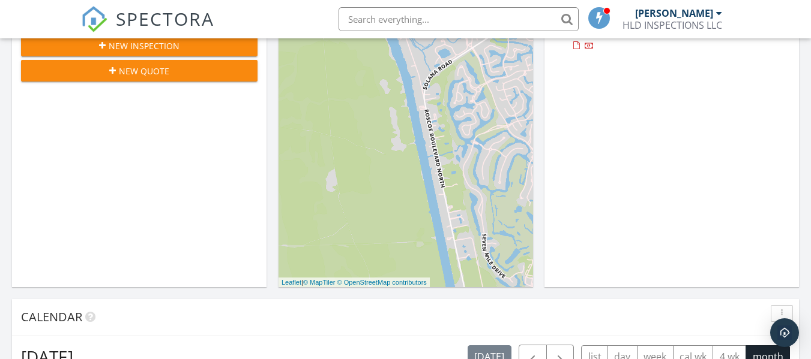
click at [179, 74] on div "New Quote" at bounding box center [139, 71] width 217 height 13
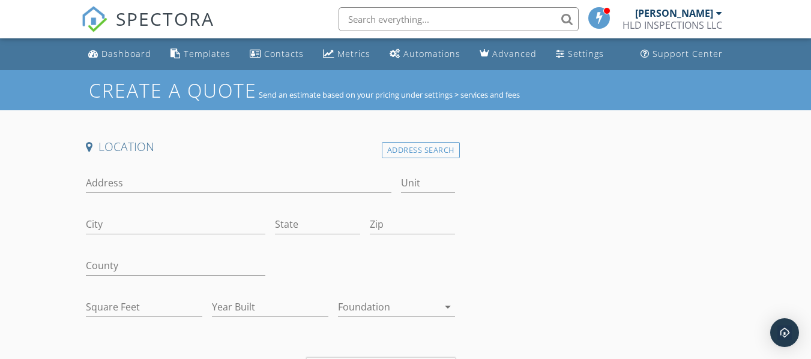
click at [131, 172] on div "Address" at bounding box center [238, 185] width 305 height 39
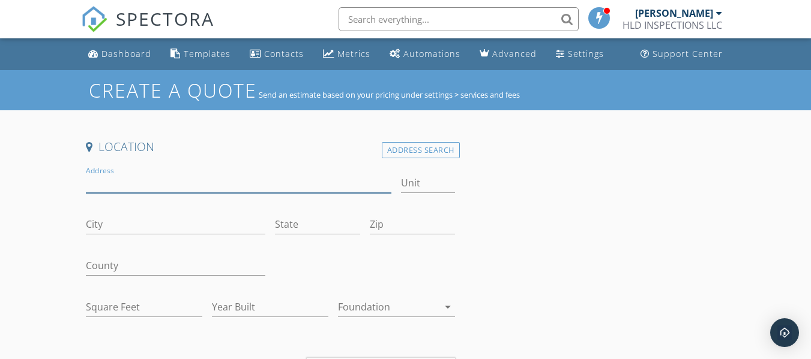
click at [125, 183] on input "Address" at bounding box center [238, 183] width 305 height 20
type input "[STREET_ADDRESS][PERSON_NAME]"
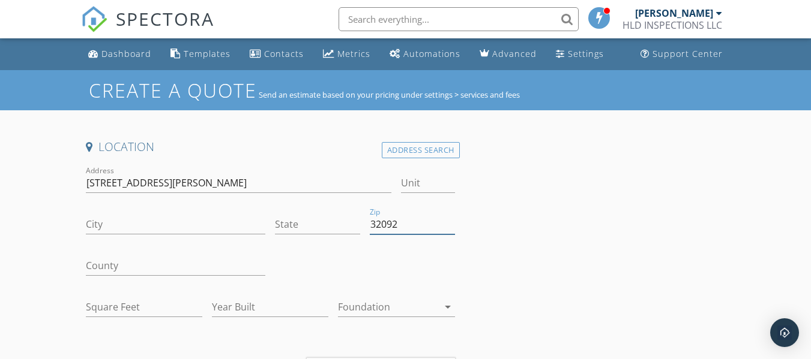
type input "32092"
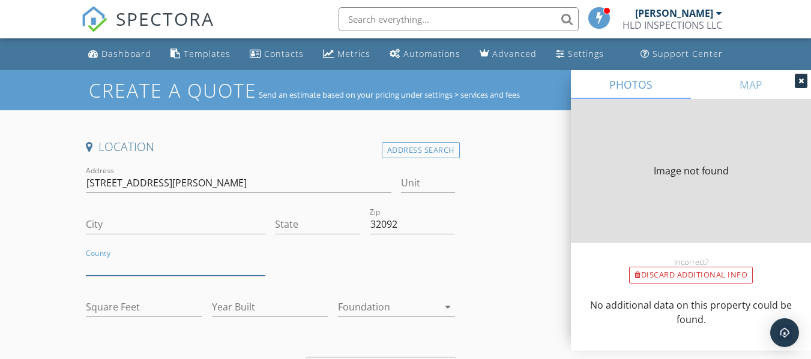
type input "SAINT AUGUSTINE"
type input "FL"
type input "2396"
type input "2005"
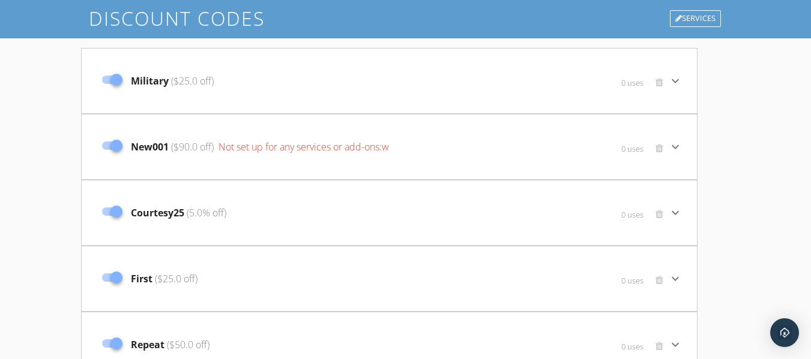
scroll to position [34, 0]
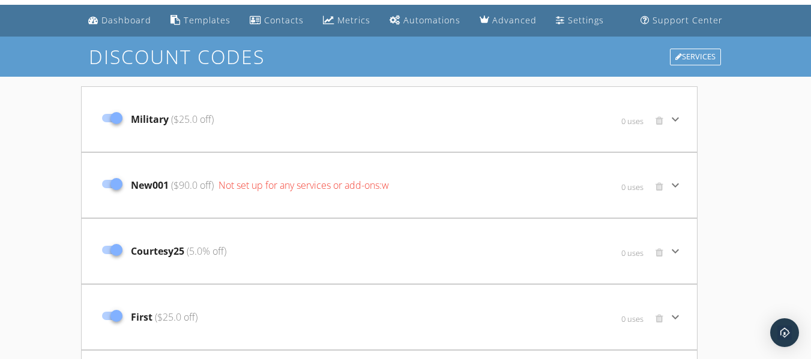
click at [202, 189] on span "($90.0 off)" at bounding box center [191, 185] width 45 height 13
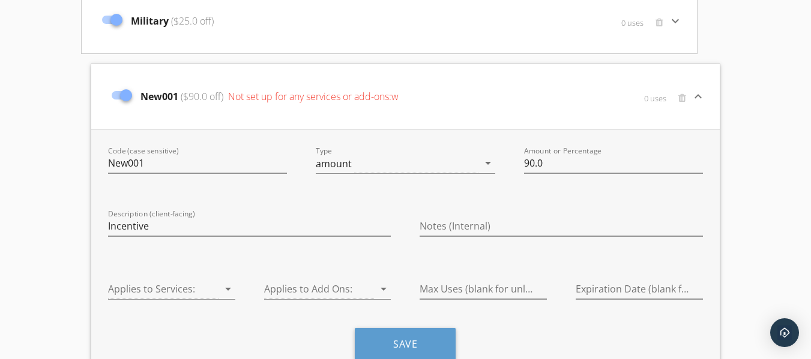
scroll to position [154, 0]
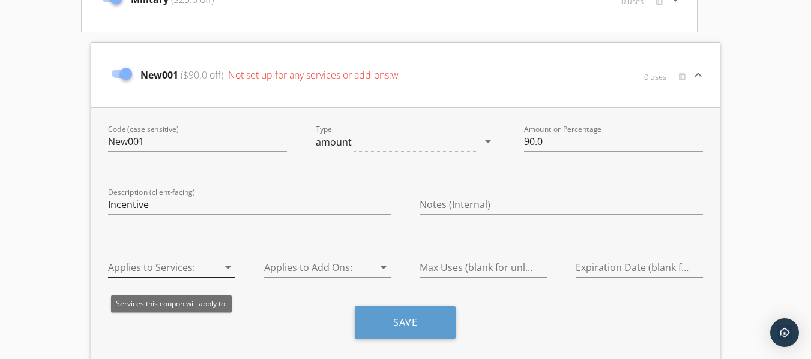
click at [225, 271] on icon "arrow_drop_down" at bounding box center [228, 267] width 14 height 14
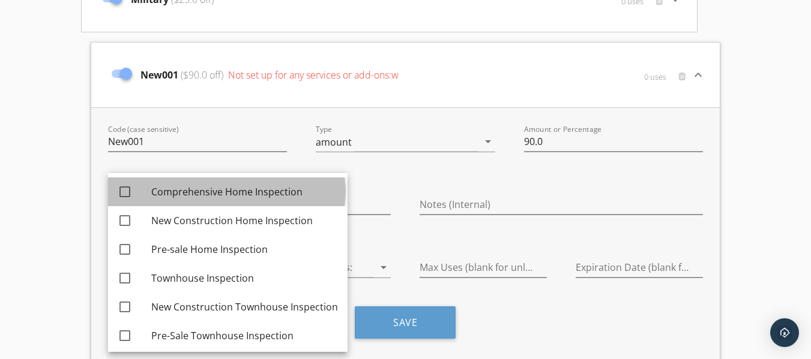
click at [187, 194] on div "Comprehensive Home Inspection" at bounding box center [244, 192] width 187 height 14
checkbox input "true"
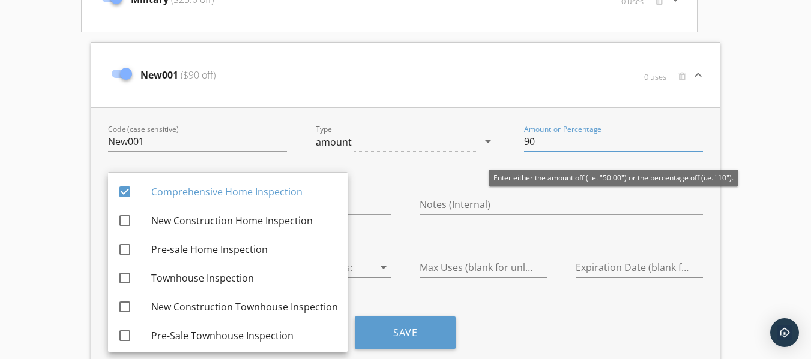
type input "9"
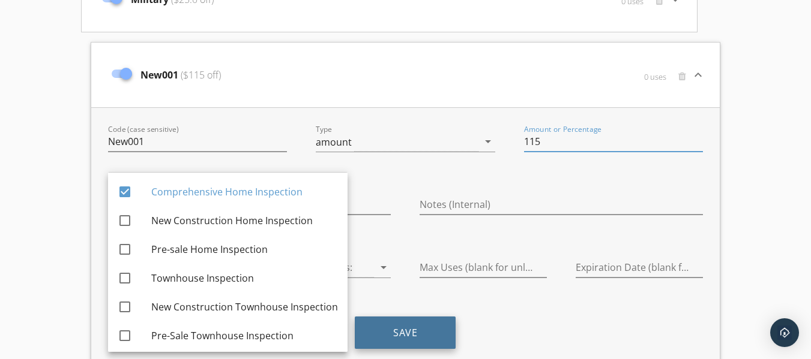
type input "115"
click at [402, 335] on button "Save" at bounding box center [405, 333] width 101 height 32
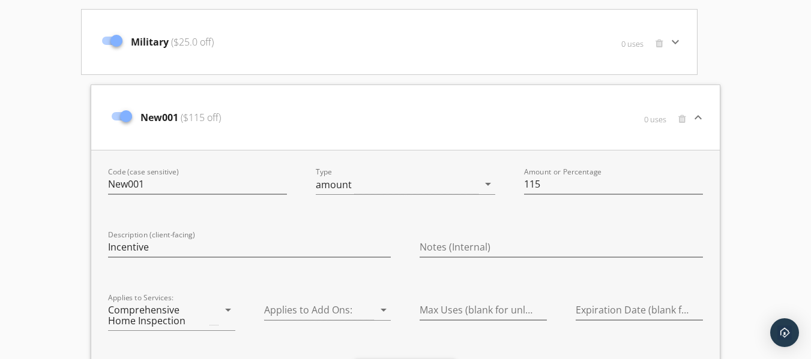
scroll to position [0, 0]
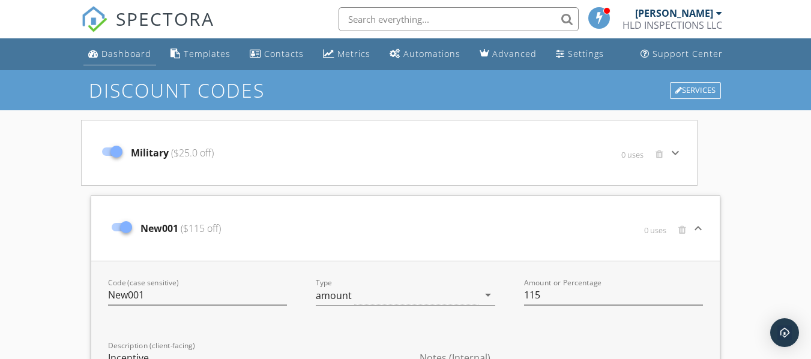
click at [142, 60] on link "Dashboard" at bounding box center [119, 54] width 73 height 22
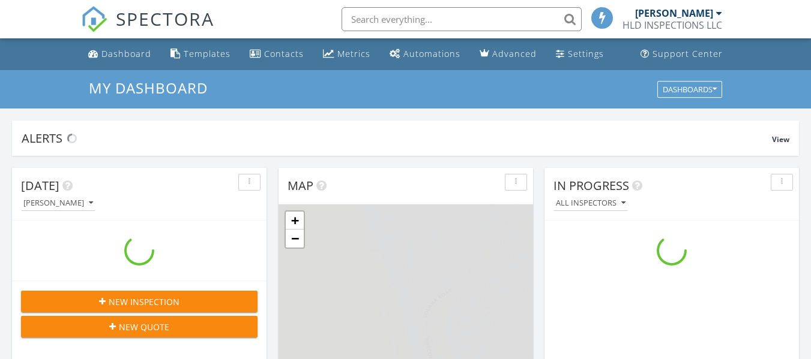
scroll to position [1111, 829]
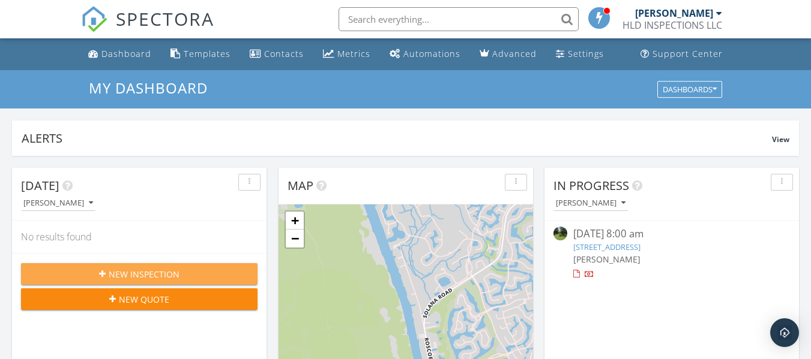
click at [149, 272] on span "New Inspection" at bounding box center [144, 274] width 71 height 13
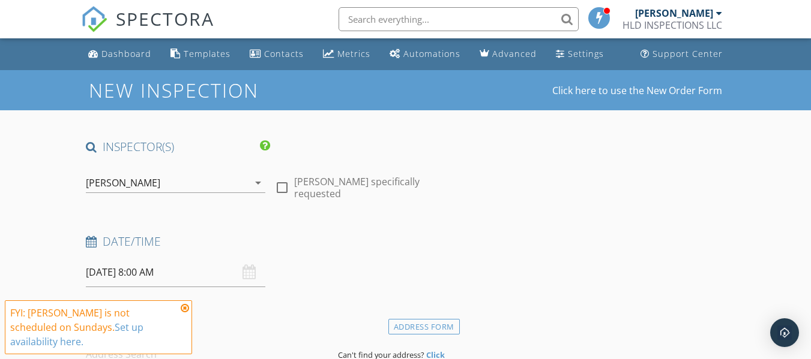
scroll to position [60, 0]
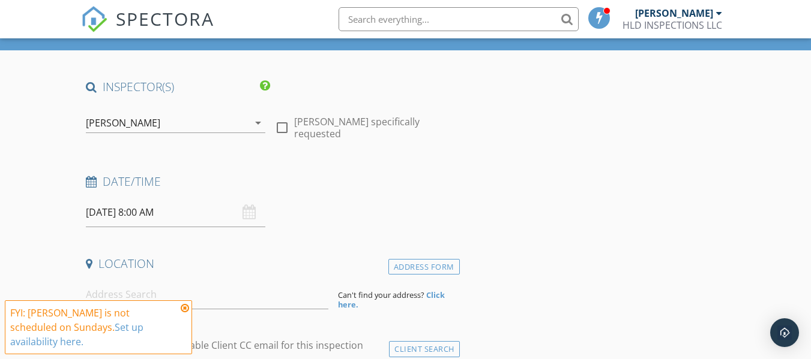
click at [247, 213] on div "[DATE] 8:00 AM" at bounding box center [175, 212] width 179 height 29
click at [185, 308] on icon at bounding box center [185, 309] width 8 height 10
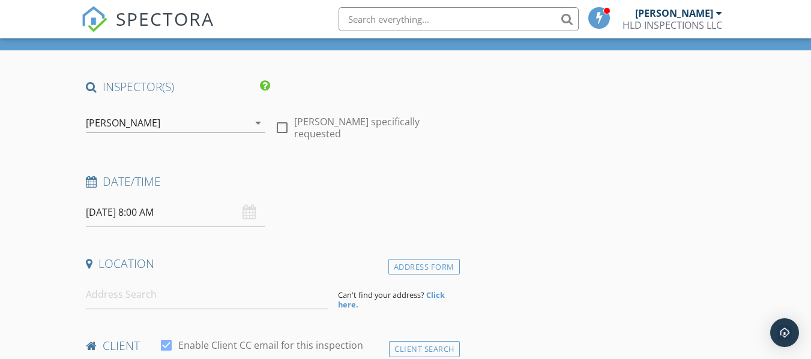
click at [250, 213] on div "[DATE] 8:00 AM" at bounding box center [175, 212] width 179 height 29
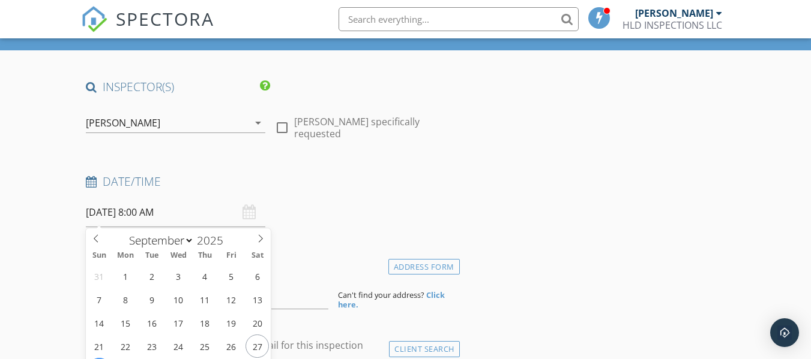
click at [191, 215] on input "[DATE] 8:00 AM" at bounding box center [175, 212] width 179 height 29
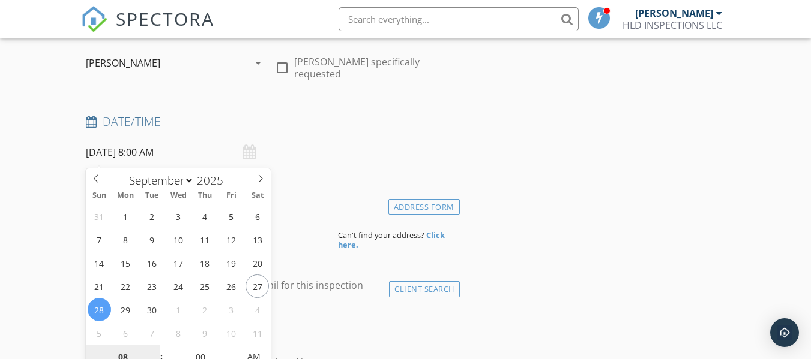
scroll to position [130, 0]
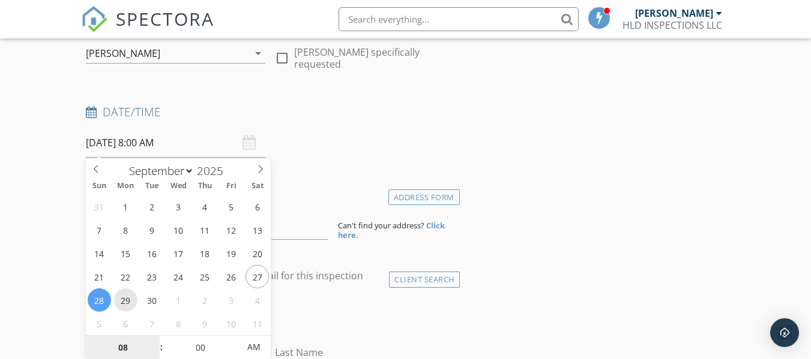
type input "[DATE] 8:00 AM"
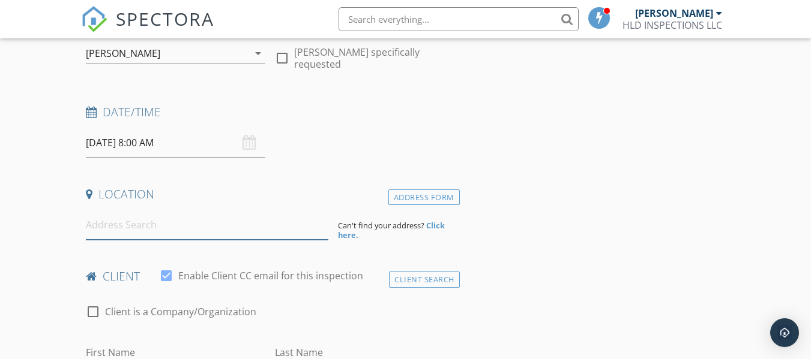
click at [108, 214] on input at bounding box center [207, 225] width 242 height 29
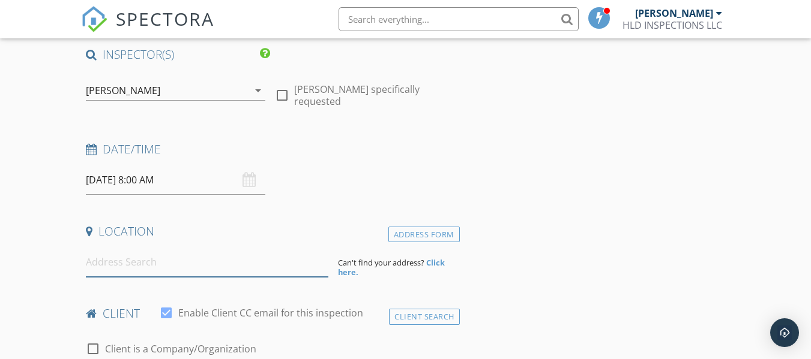
scroll to position [180, 0]
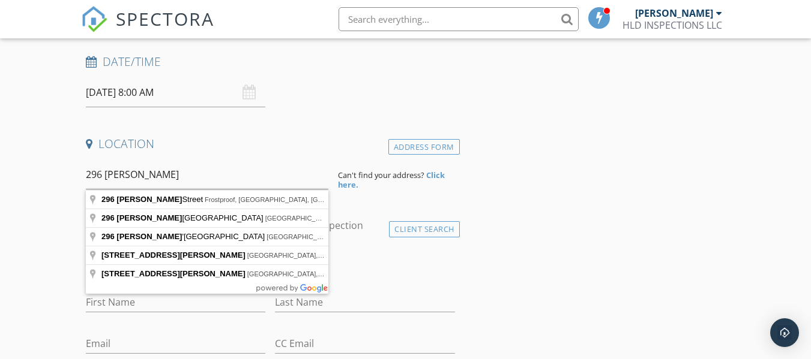
type input "[STREET_ADDRESS]"
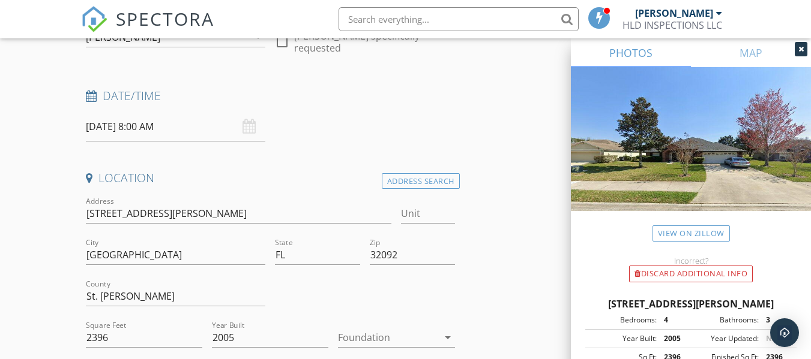
scroll to position [120, 0]
